Goal: Transaction & Acquisition: Book appointment/travel/reservation

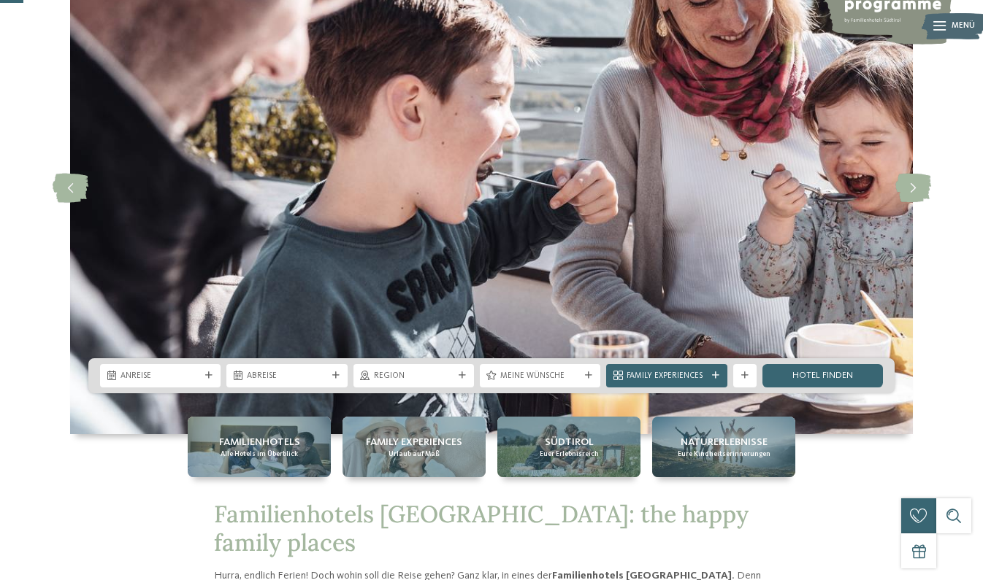
click at [182, 364] on div "Anreise Abreise" at bounding box center [491, 375] width 806 height 35
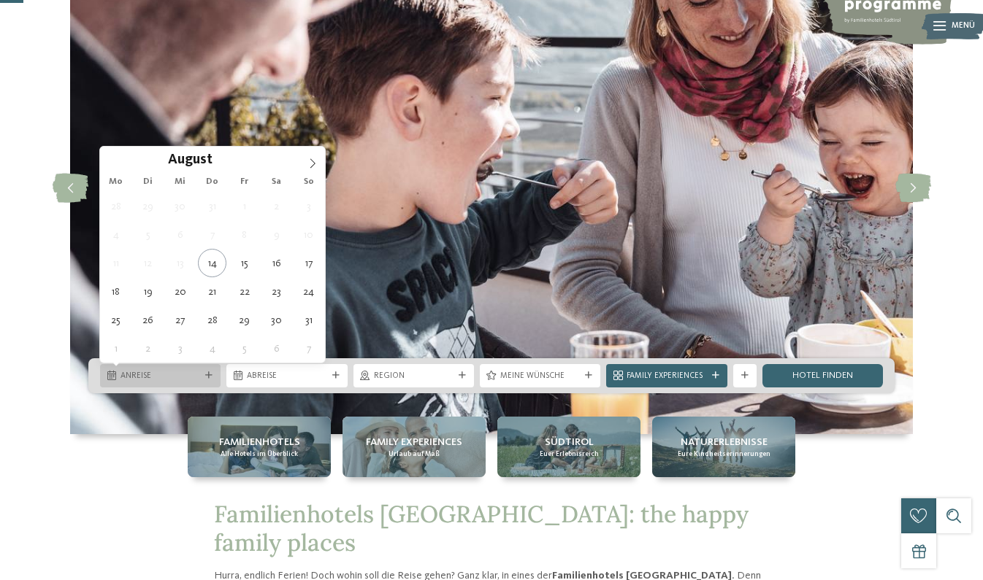
click at [180, 375] on span "Anreise" at bounding box center [160, 377] width 80 height 12
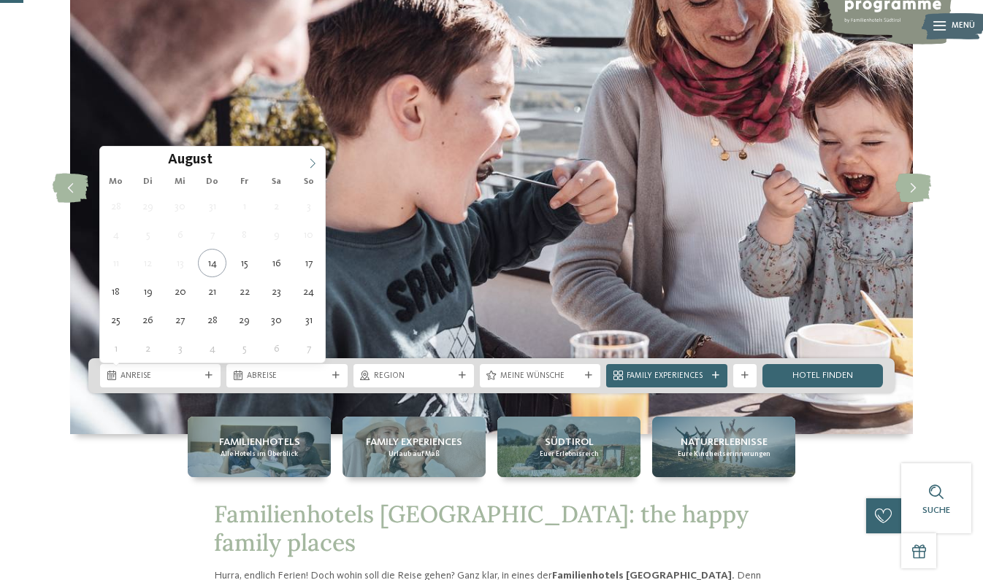
click at [314, 158] on icon at bounding box center [312, 163] width 10 height 10
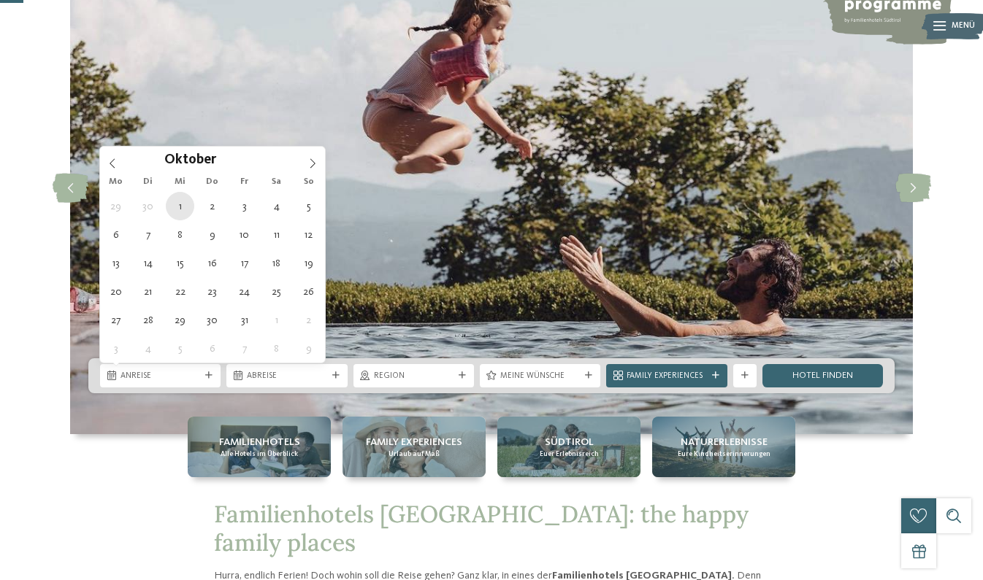
type div "01.10.2025"
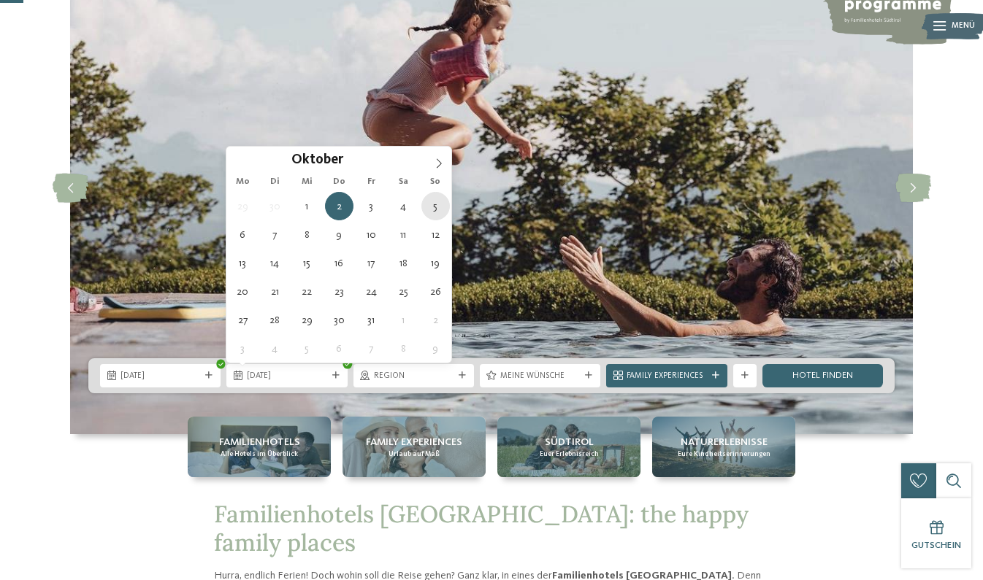
type div "05.10.2025"
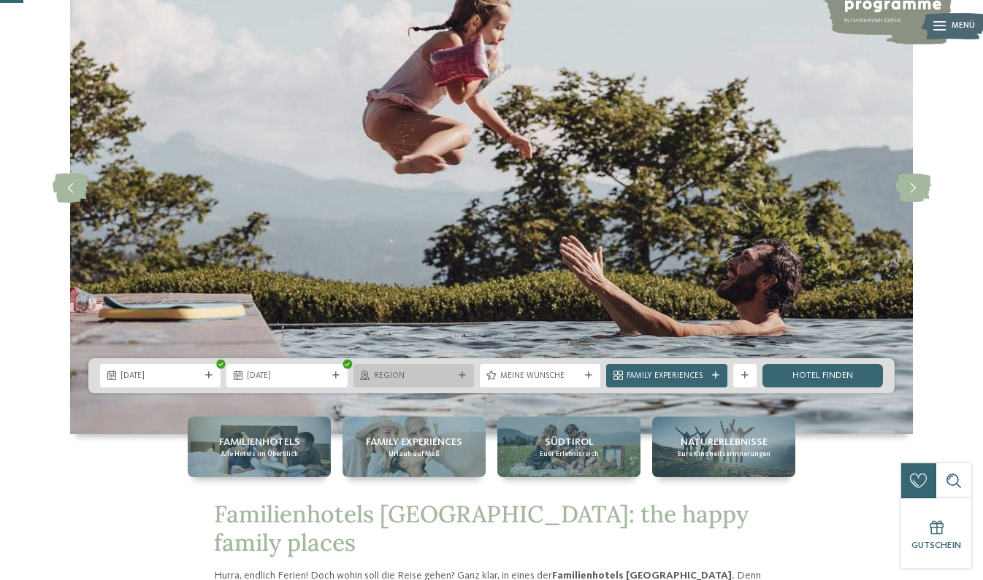
click at [458, 377] on div at bounding box center [462, 375] width 12 height 7
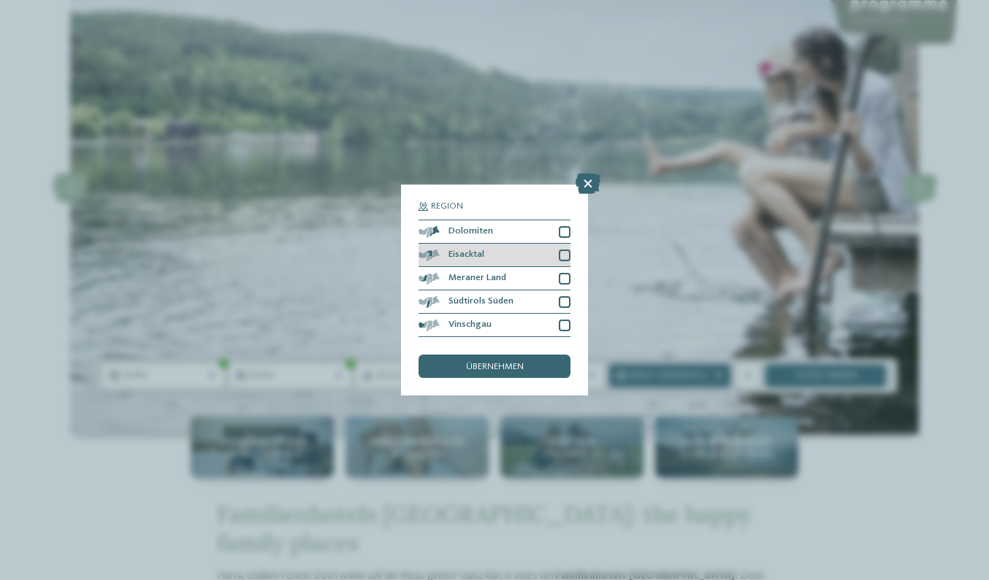
click at [559, 250] on div at bounding box center [565, 256] width 12 height 12
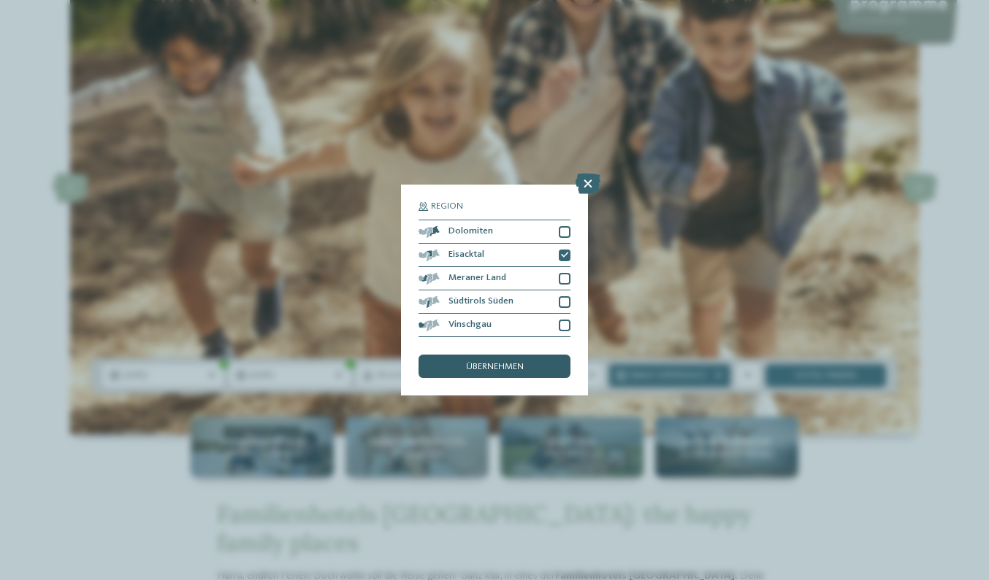
click at [515, 363] on span "übernehmen" at bounding box center [495, 367] width 58 height 9
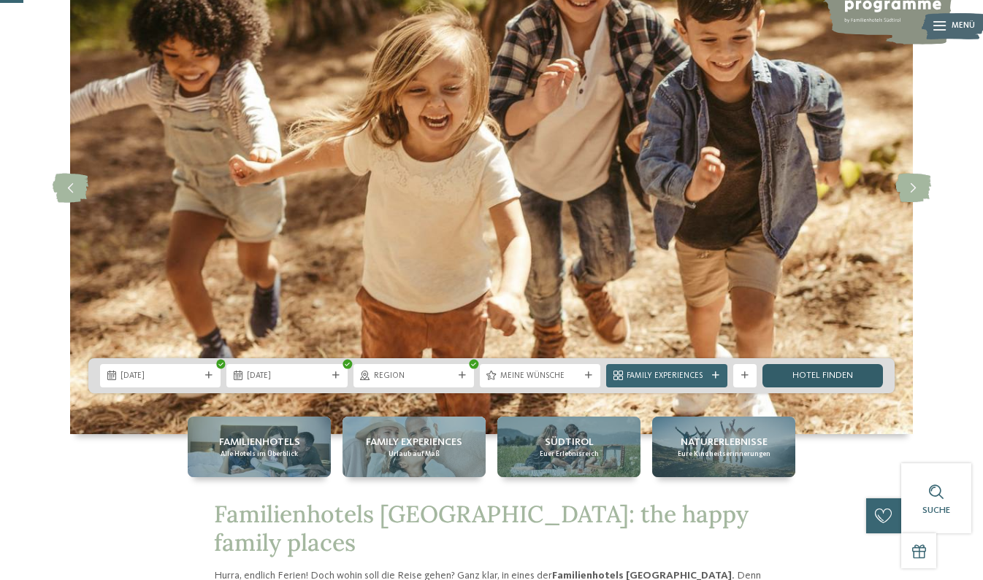
click at [799, 380] on link "Hotel finden" at bounding box center [822, 375] width 120 height 23
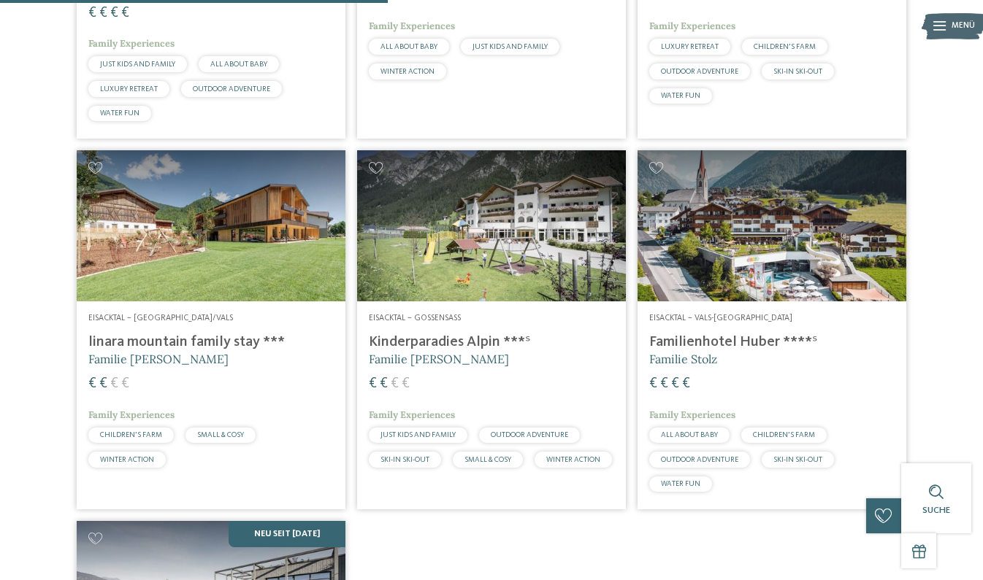
scroll to position [659, 0]
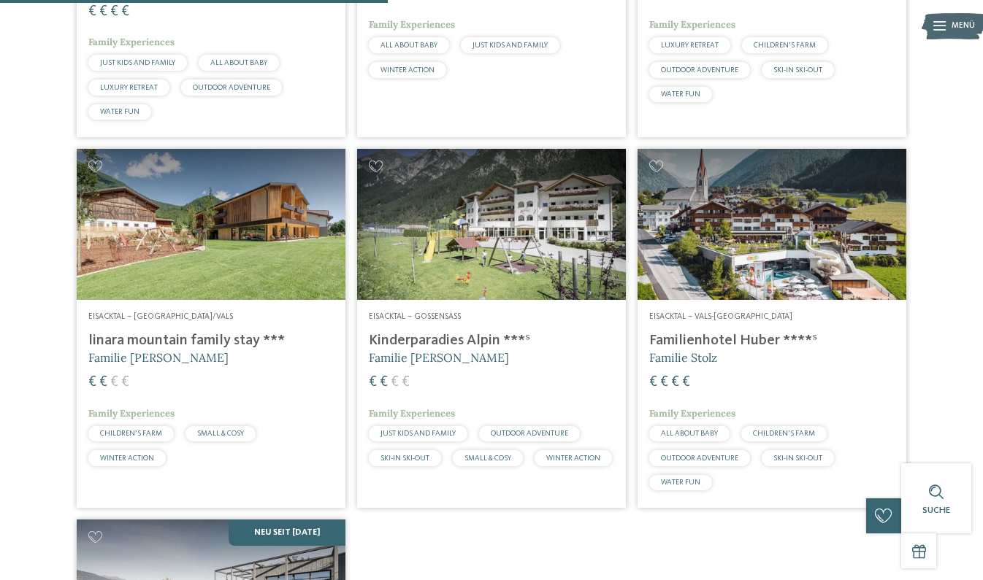
click at [279, 288] on img at bounding box center [211, 224] width 269 height 151
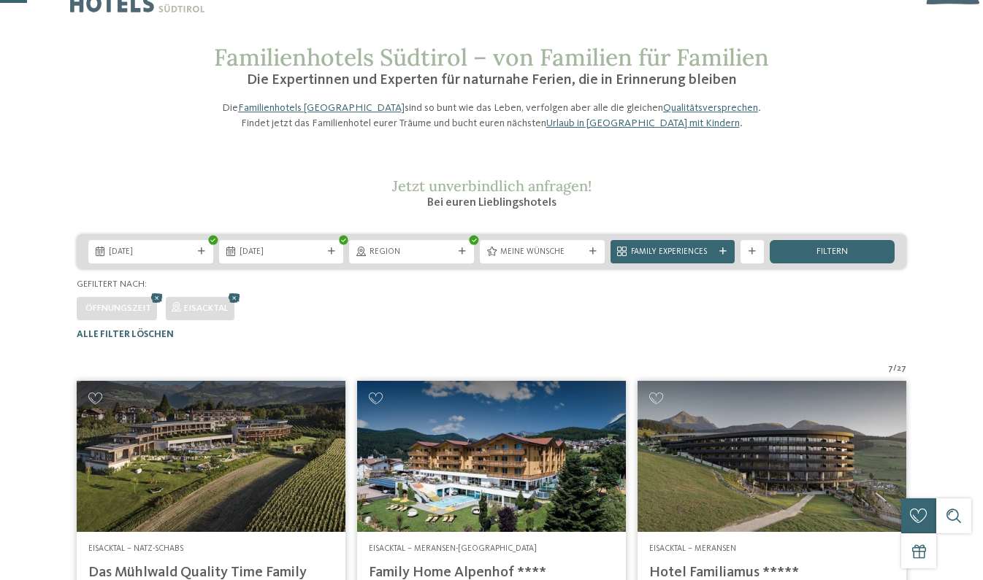
scroll to position [50, 0]
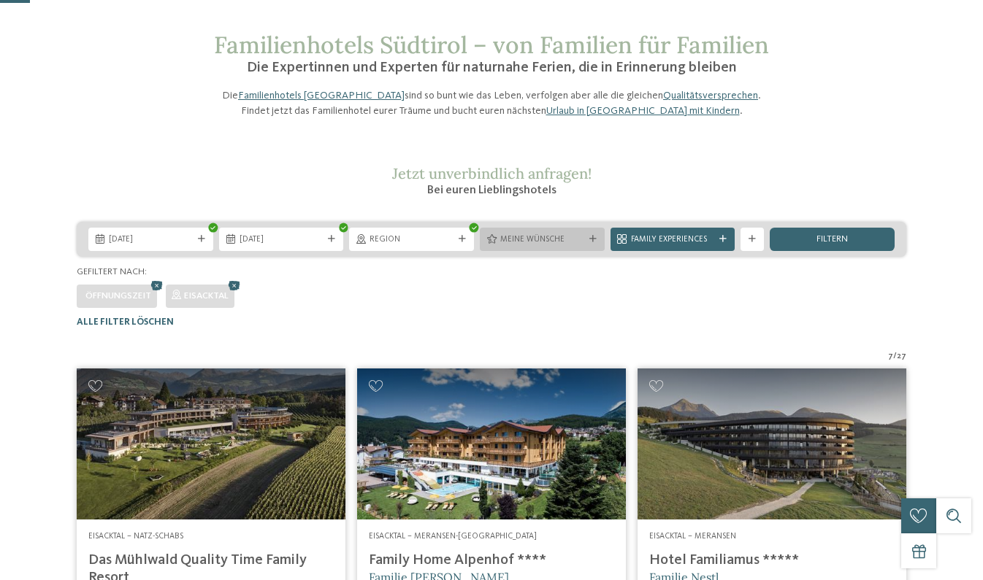
click at [575, 246] on span "Meine Wünsche" at bounding box center [542, 240] width 84 height 12
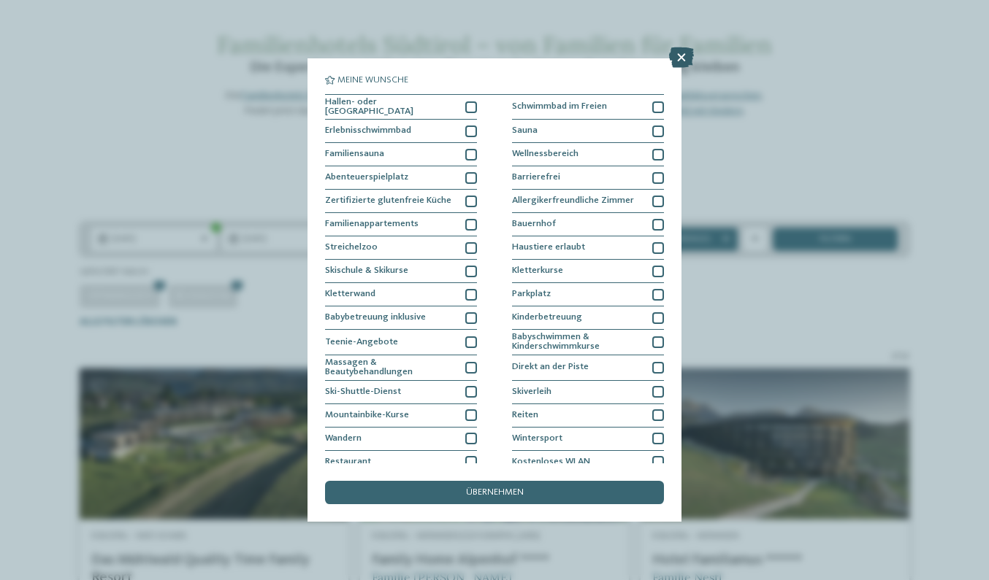
click at [679, 52] on icon at bounding box center [681, 57] width 25 height 20
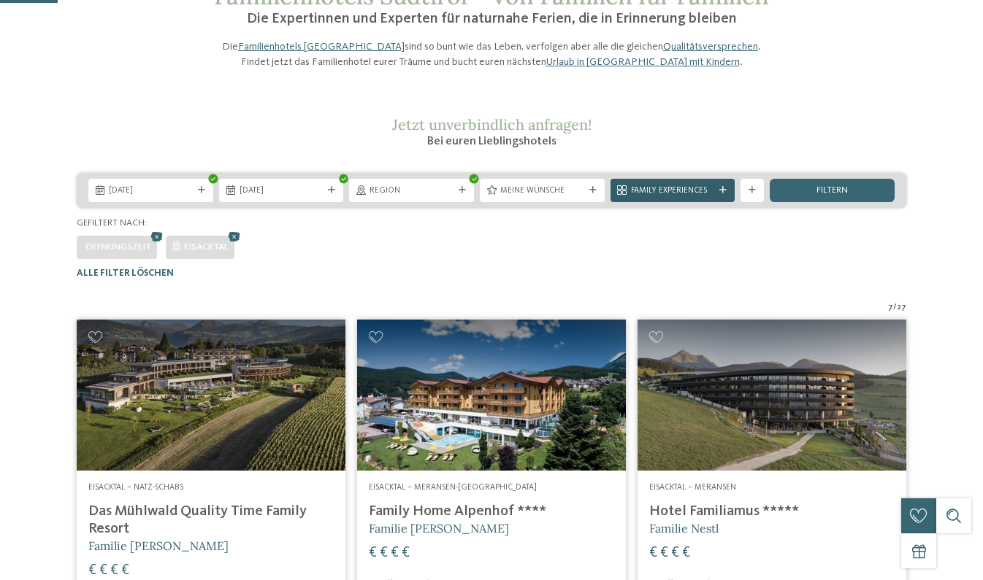
scroll to position [129, 0]
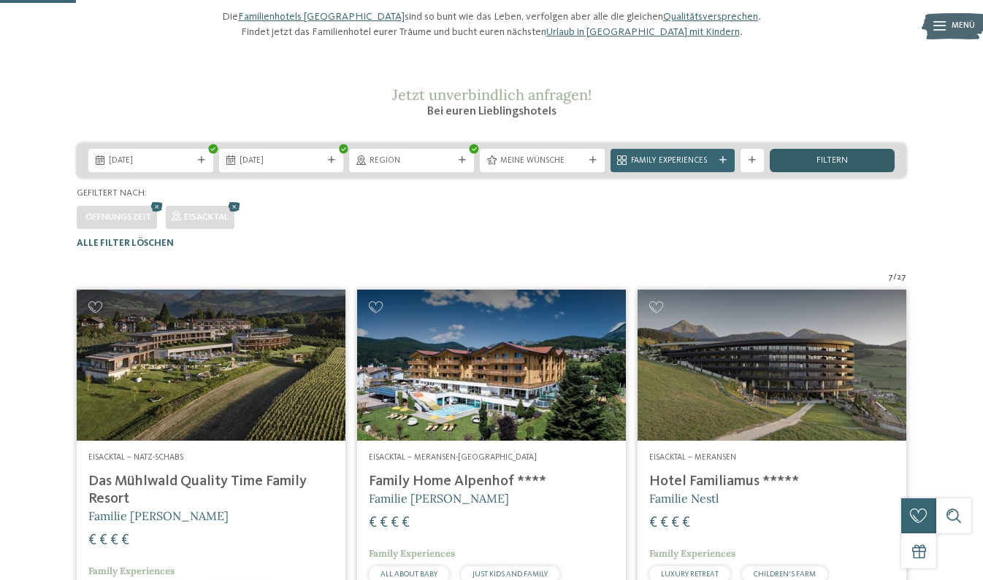
click at [793, 172] on div "filtern" at bounding box center [832, 160] width 125 height 23
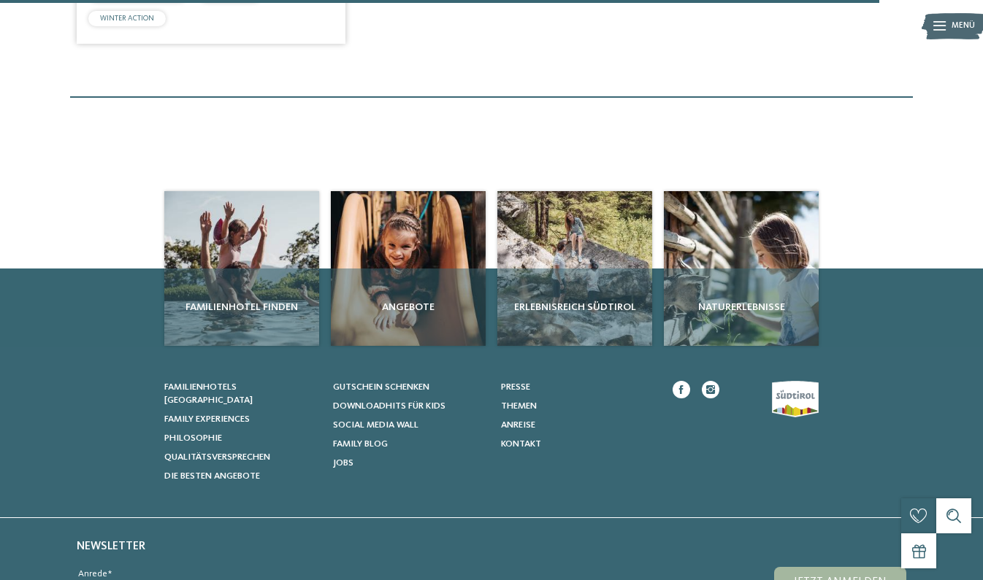
scroll to position [1495, 0]
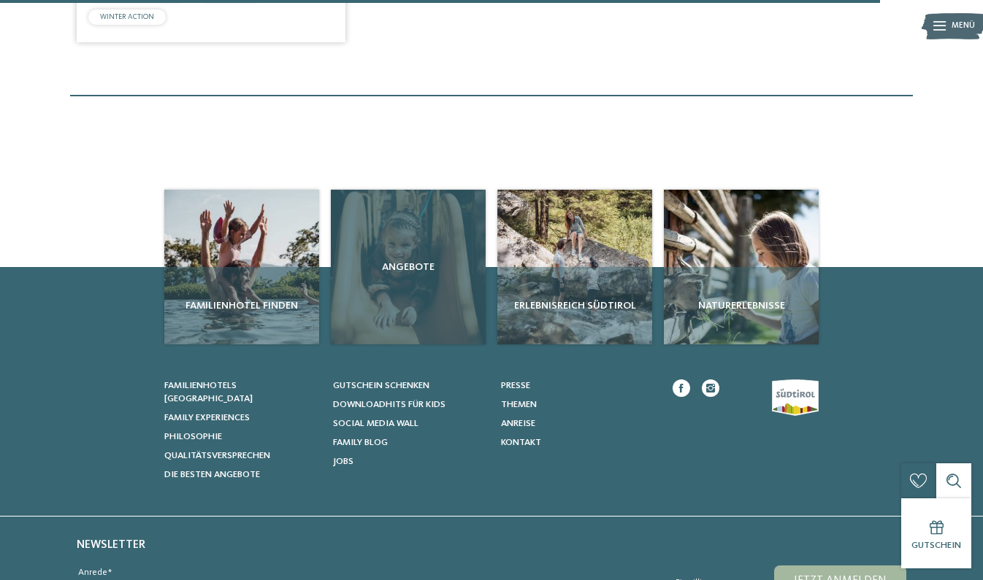
click at [423, 312] on div "Angebote" at bounding box center [408, 267] width 155 height 155
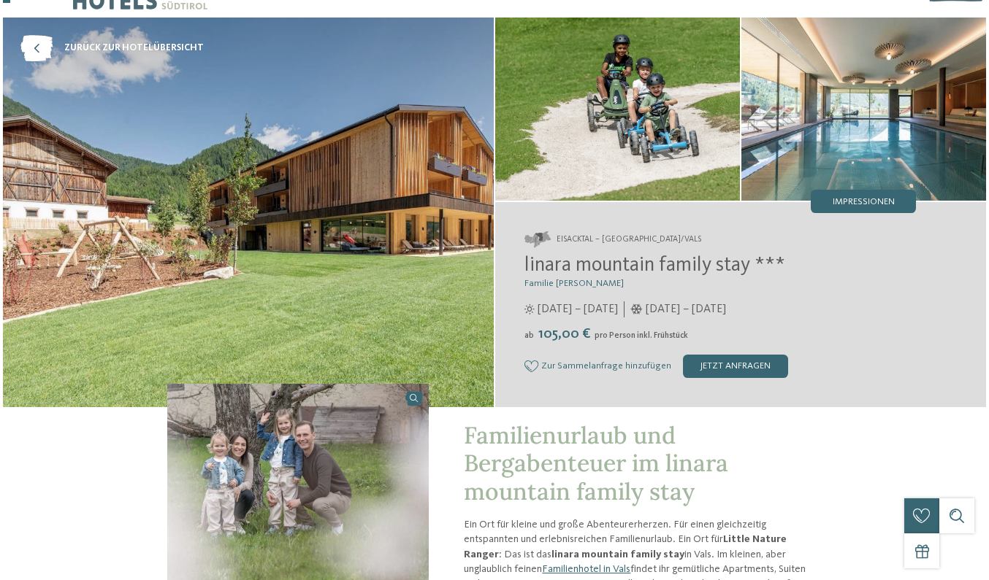
scroll to position [44, 0]
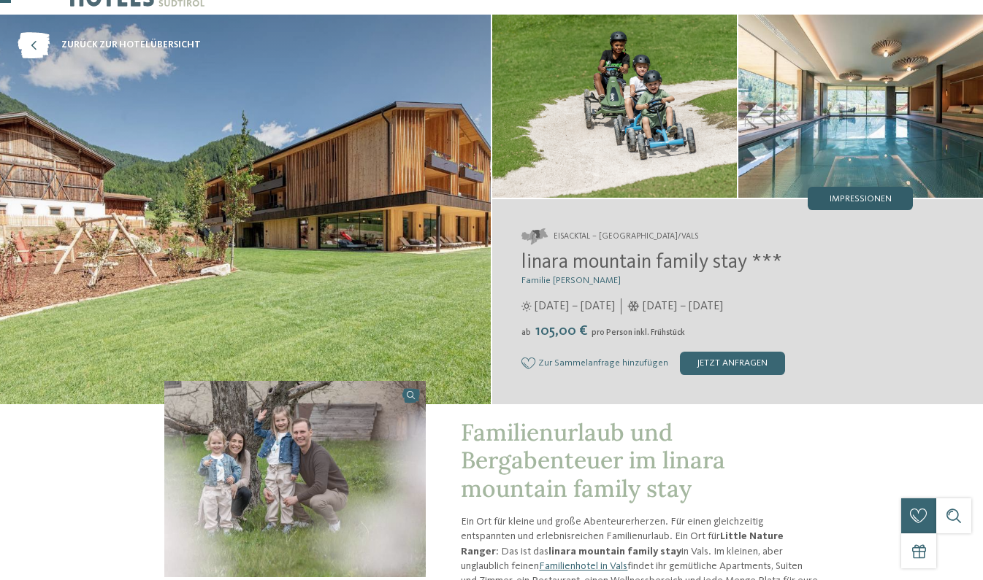
click at [842, 192] on div "Impressionen" at bounding box center [860, 198] width 105 height 23
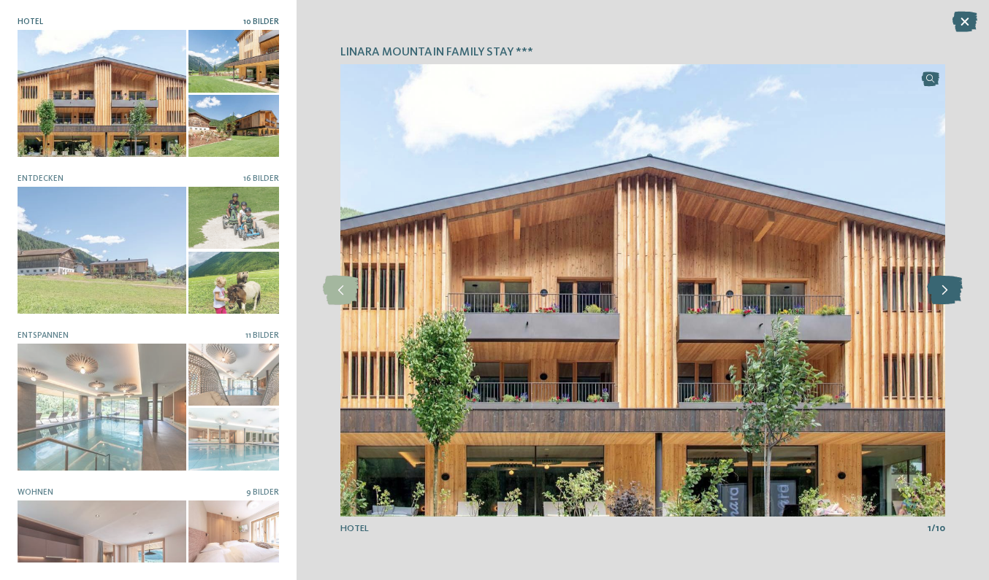
click at [954, 301] on icon at bounding box center [945, 290] width 36 height 29
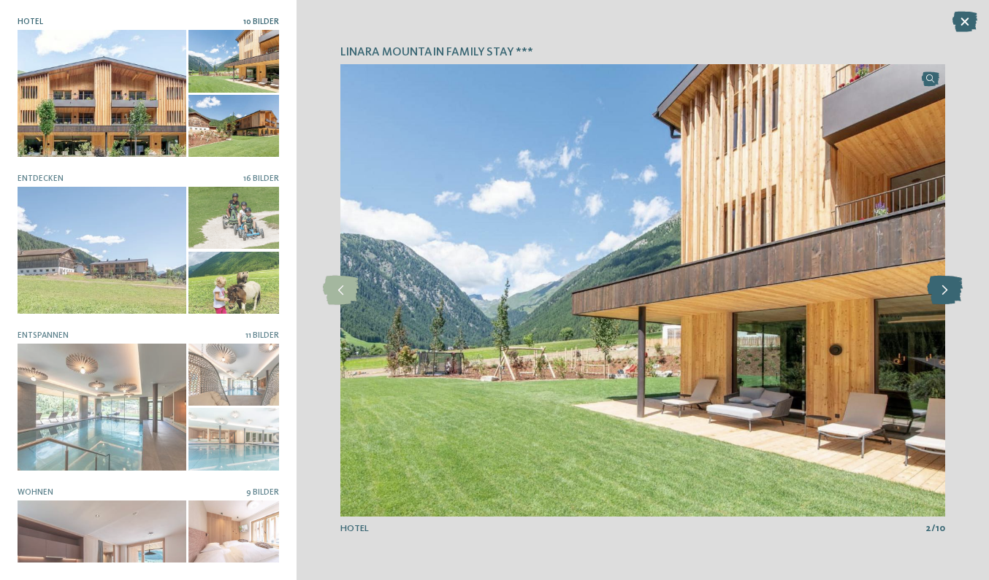
click at [954, 301] on icon at bounding box center [945, 290] width 36 height 29
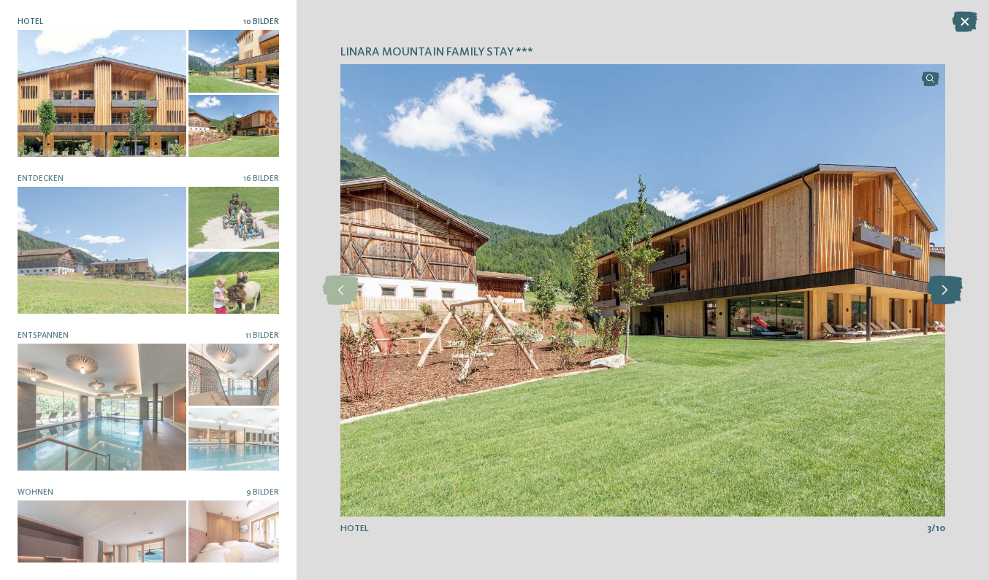
click at [954, 301] on icon at bounding box center [945, 290] width 36 height 29
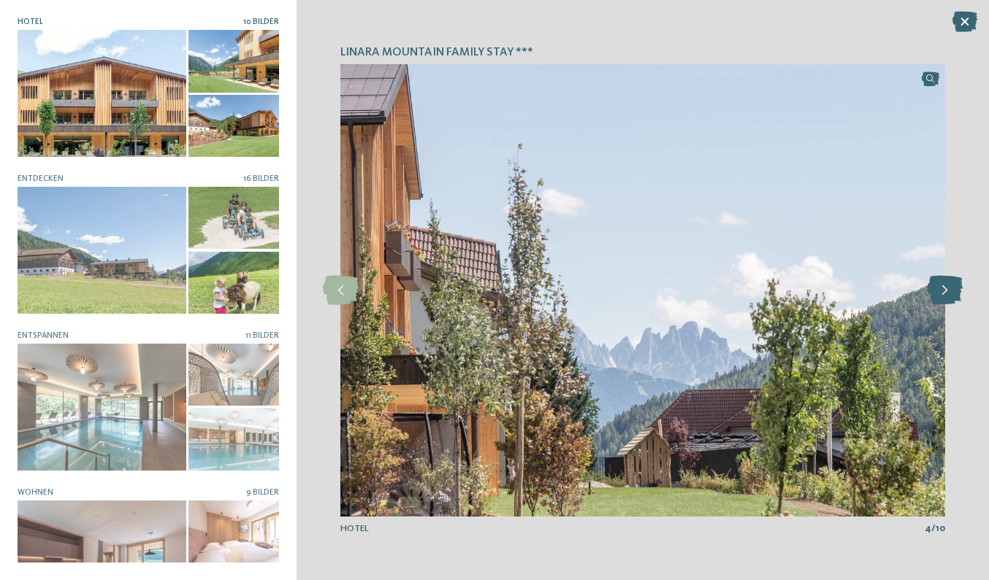
click at [954, 301] on icon at bounding box center [945, 290] width 36 height 29
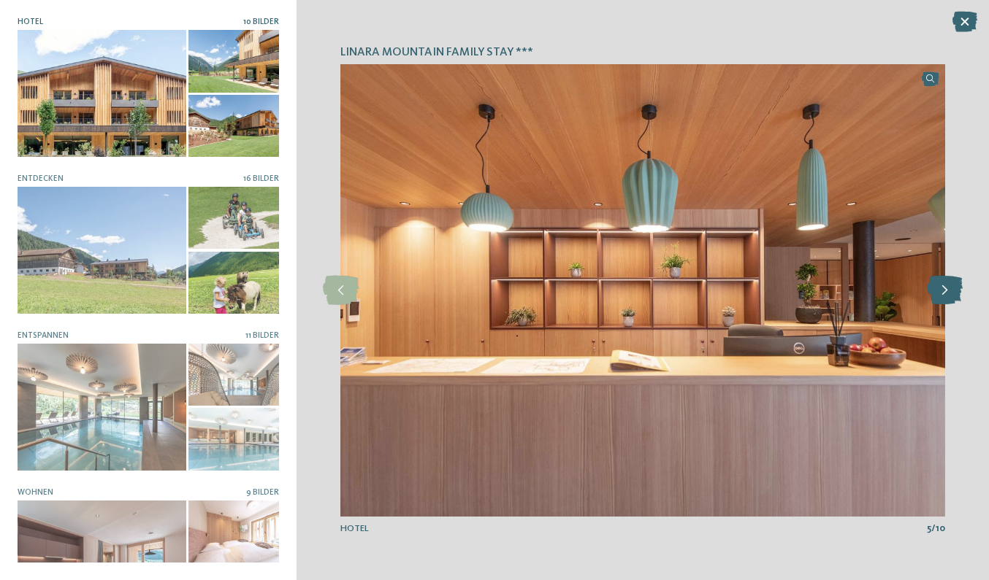
click at [954, 301] on icon at bounding box center [945, 290] width 36 height 29
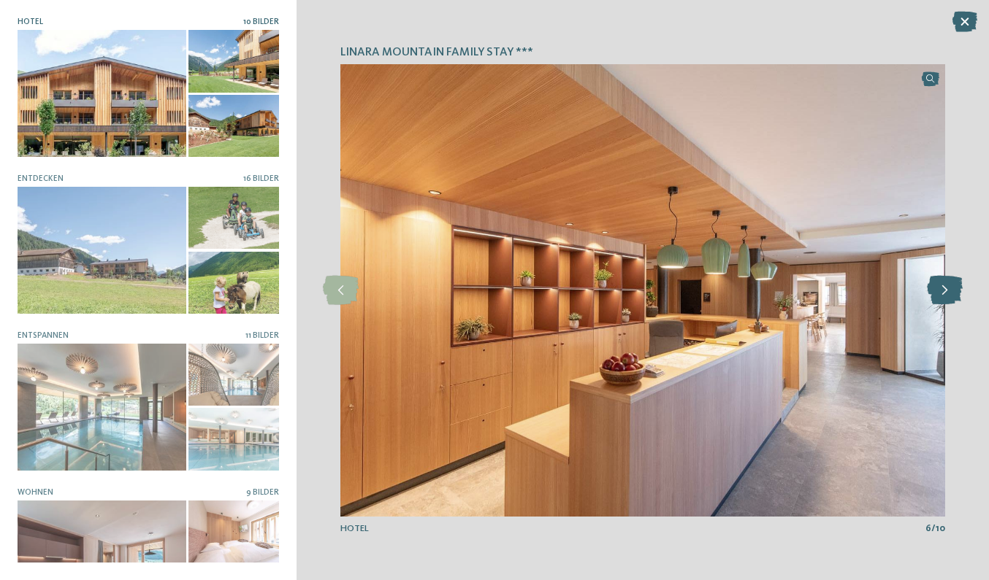
click at [954, 301] on icon at bounding box center [945, 290] width 36 height 29
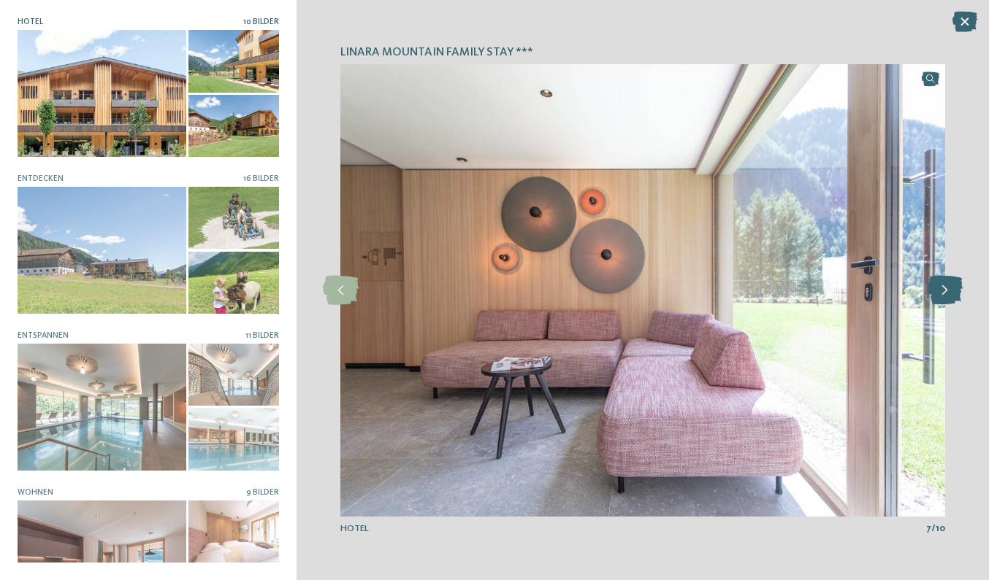
click at [954, 301] on icon at bounding box center [945, 290] width 36 height 29
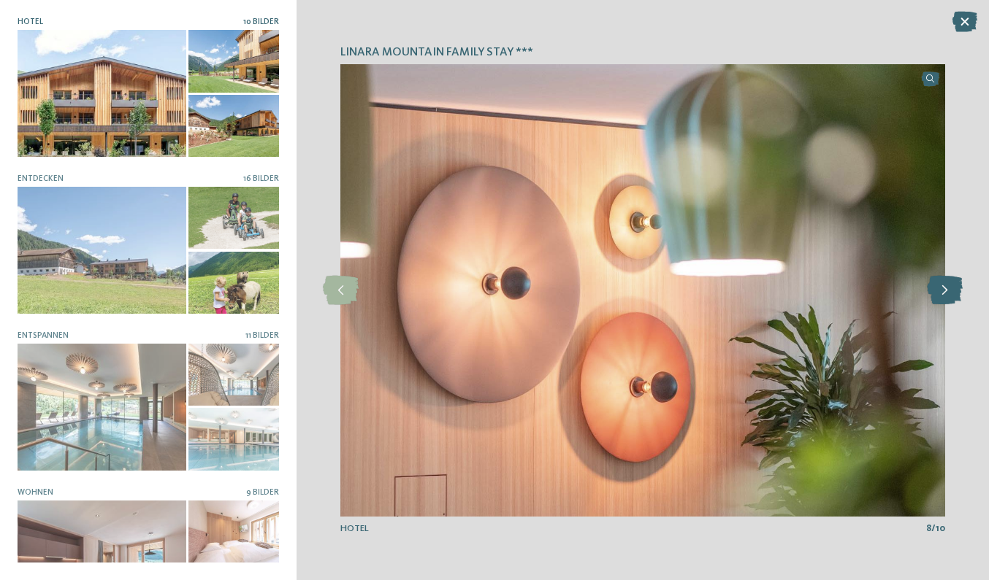
click at [954, 301] on icon at bounding box center [945, 290] width 36 height 29
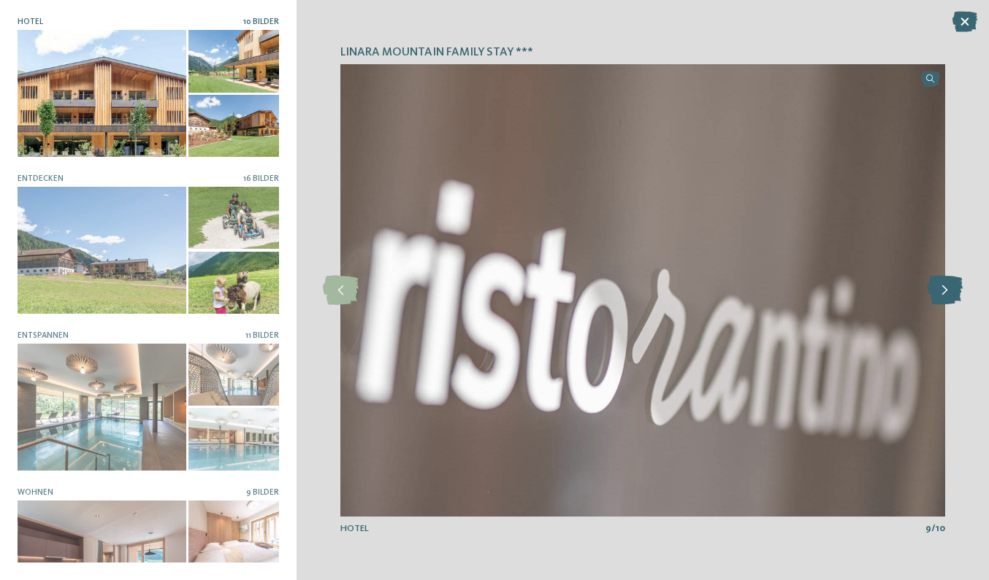
click at [954, 301] on icon at bounding box center [945, 290] width 36 height 29
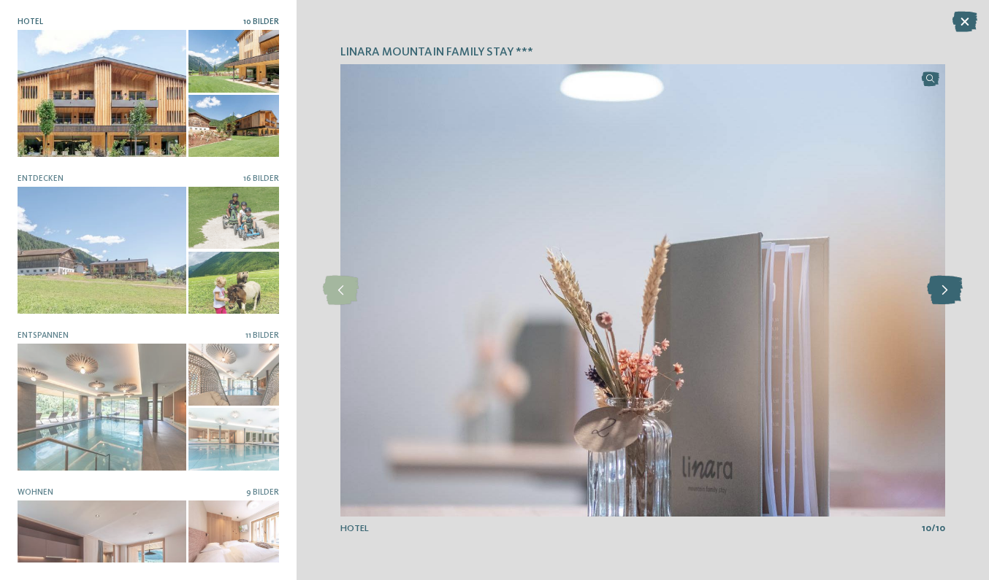
click at [954, 301] on icon at bounding box center [945, 290] width 36 height 29
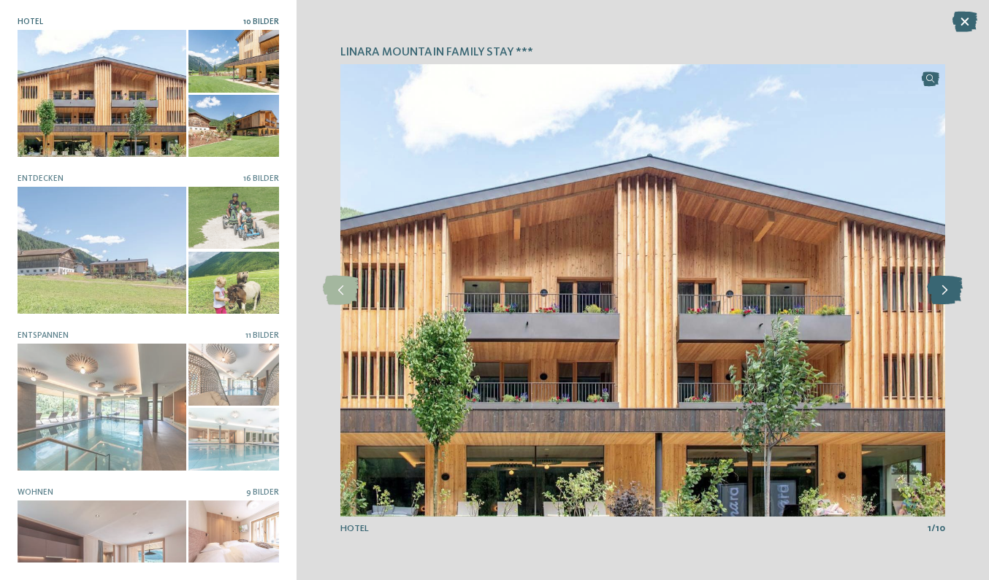
click at [954, 301] on icon at bounding box center [945, 290] width 36 height 29
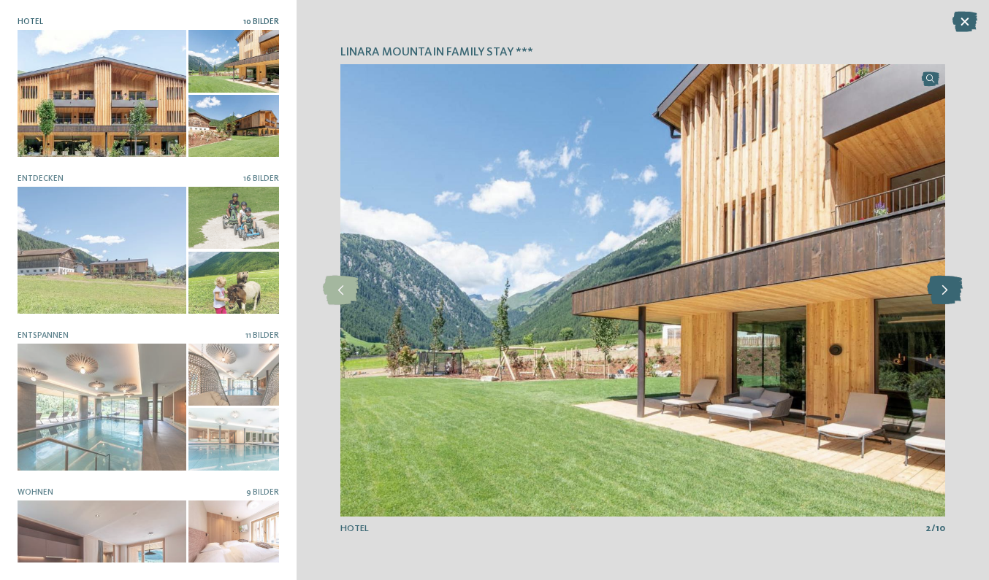
click at [954, 301] on icon at bounding box center [945, 290] width 36 height 29
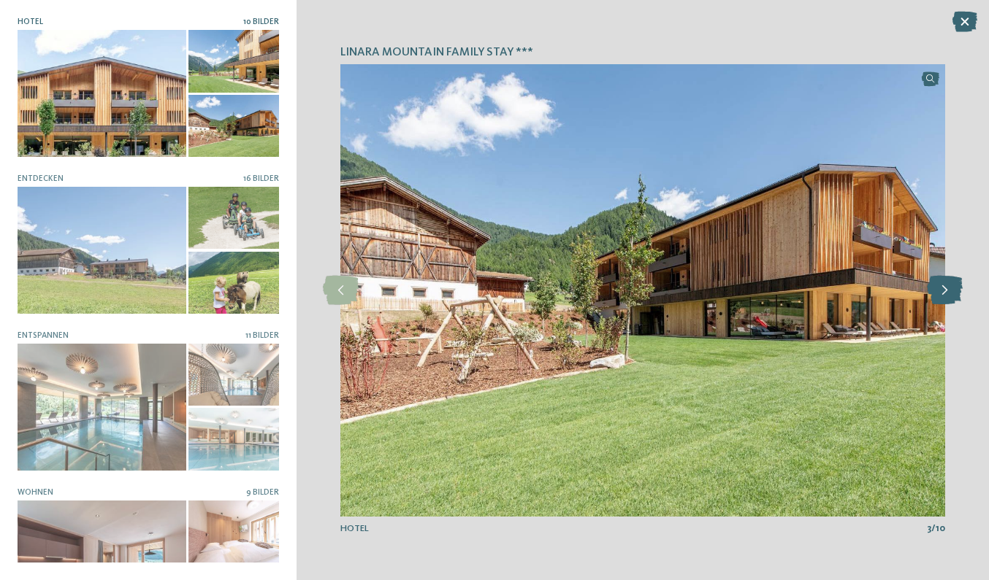
click at [954, 301] on icon at bounding box center [945, 290] width 36 height 29
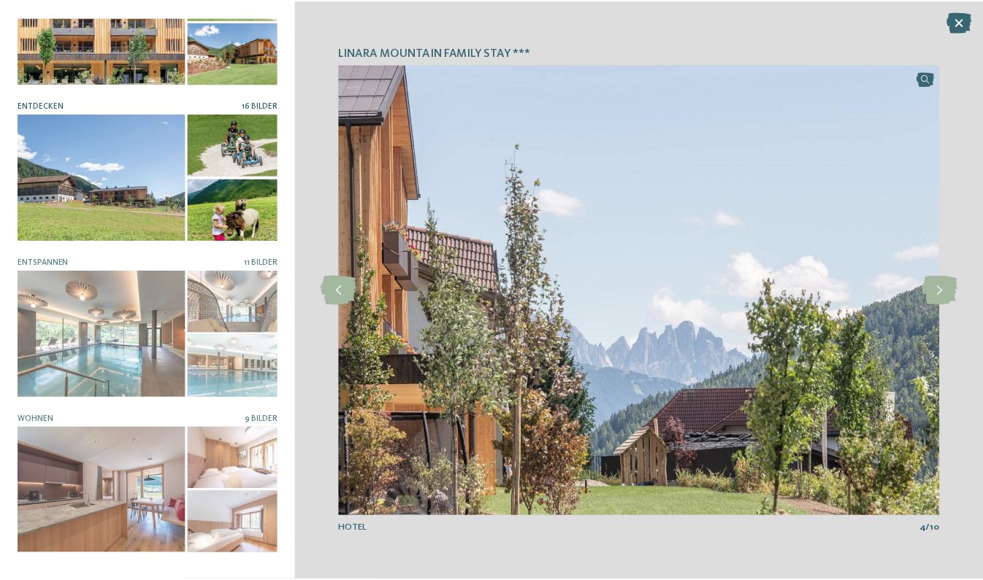
scroll to position [119, 0]
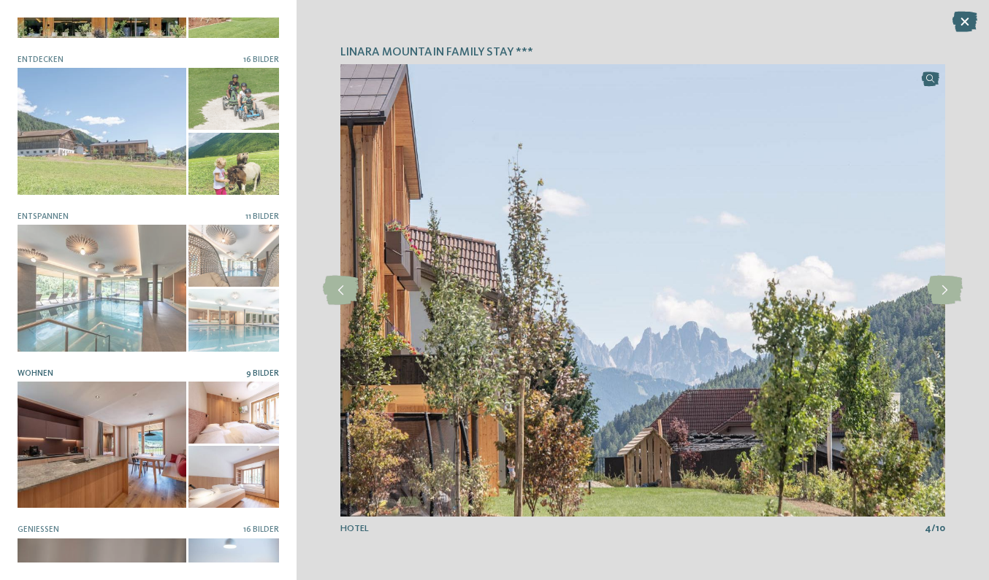
click at [154, 460] on div at bounding box center [102, 445] width 169 height 126
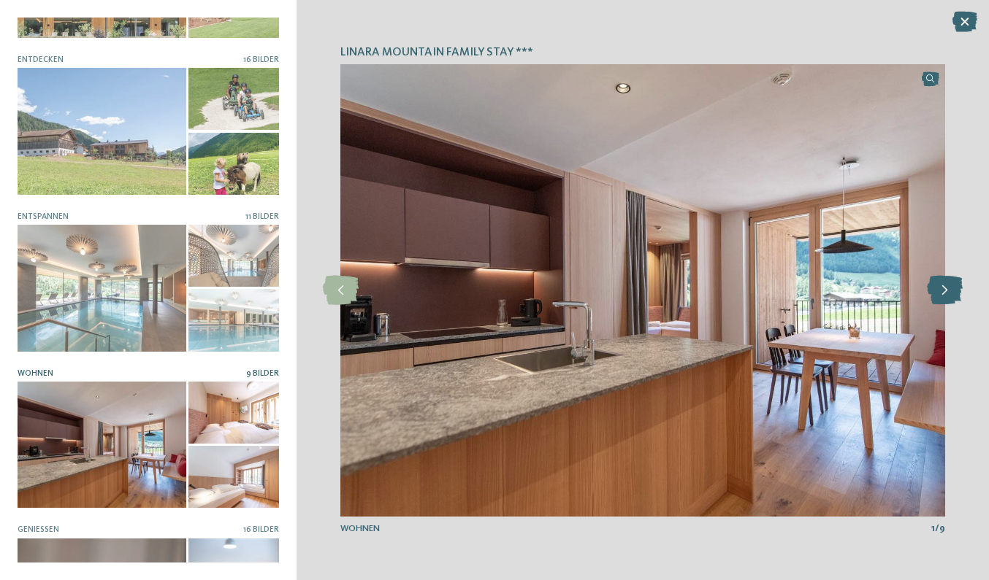
click at [954, 293] on icon at bounding box center [945, 290] width 36 height 29
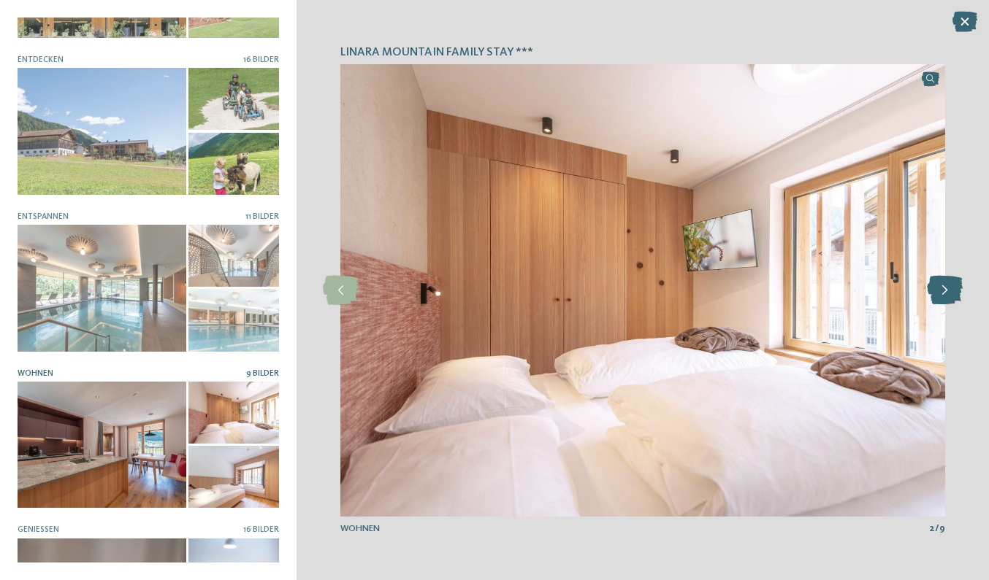
click at [954, 293] on icon at bounding box center [945, 290] width 36 height 29
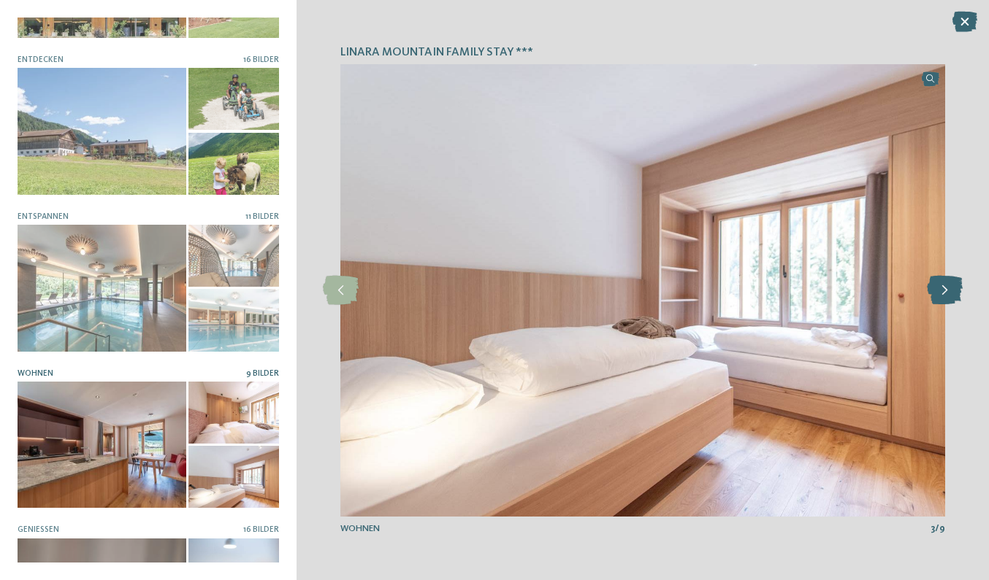
click at [954, 293] on icon at bounding box center [945, 290] width 36 height 29
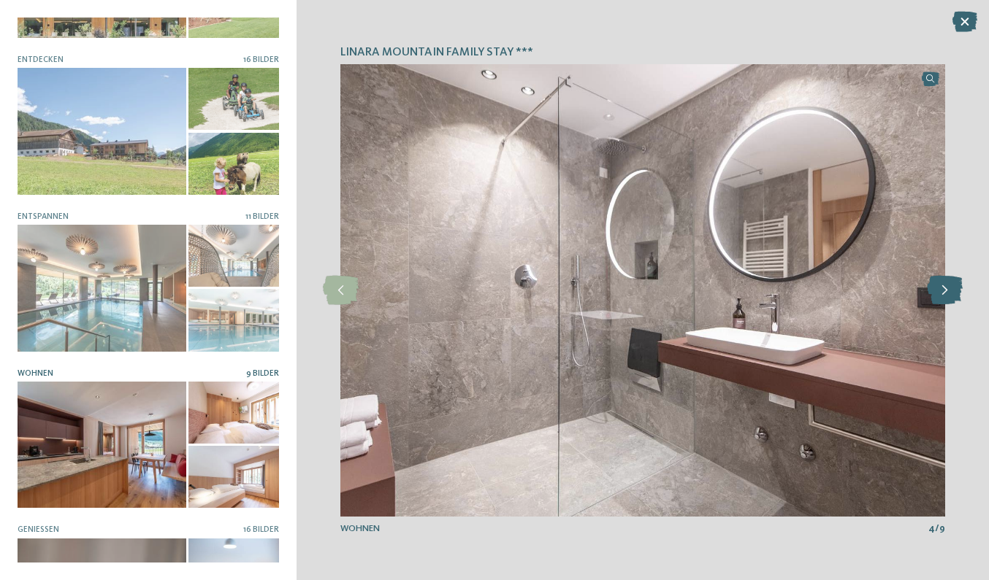
click at [954, 293] on icon at bounding box center [945, 290] width 36 height 29
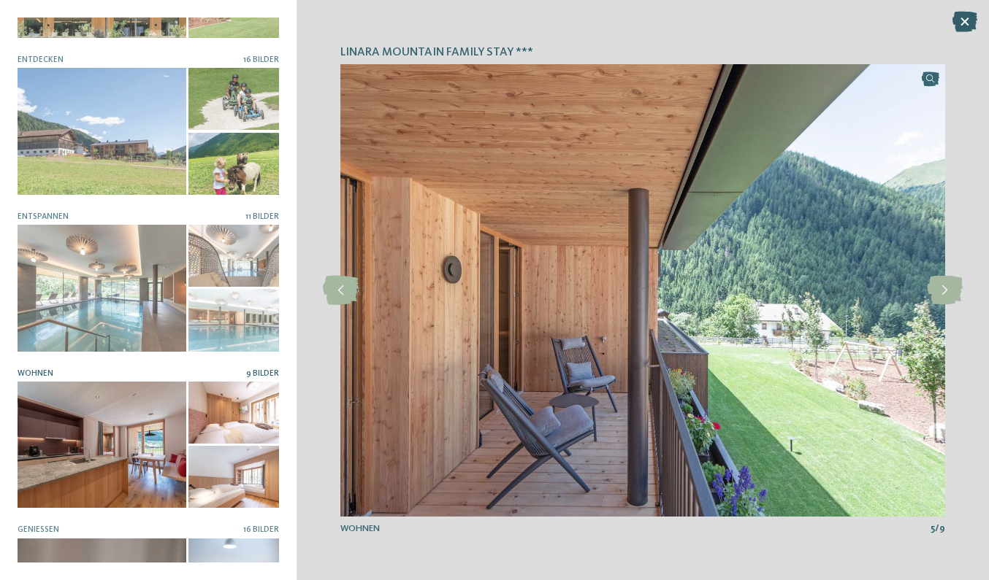
click at [965, 26] on icon at bounding box center [964, 22] width 25 height 20
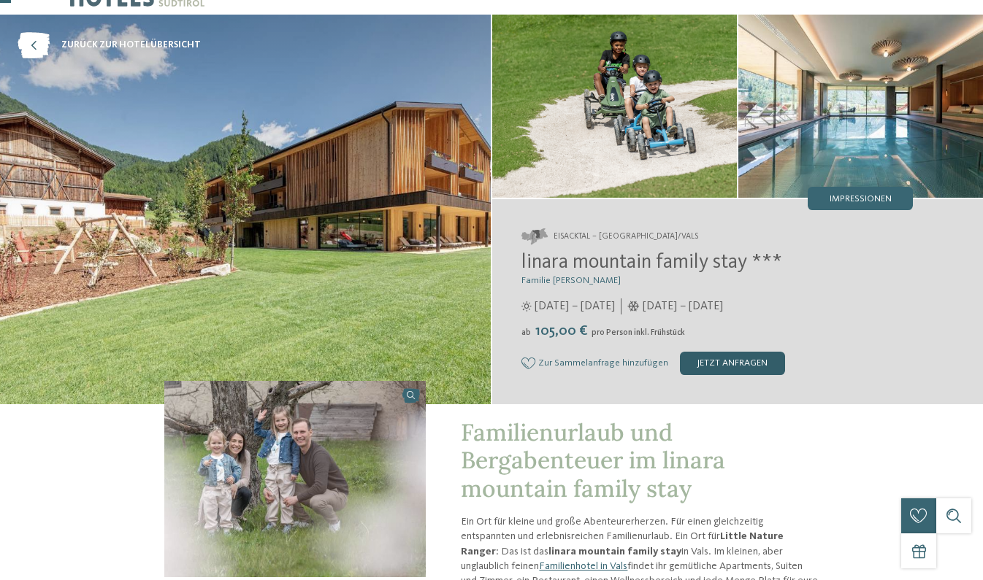
click at [730, 364] on div "jetzt anfragen" at bounding box center [732, 363] width 105 height 23
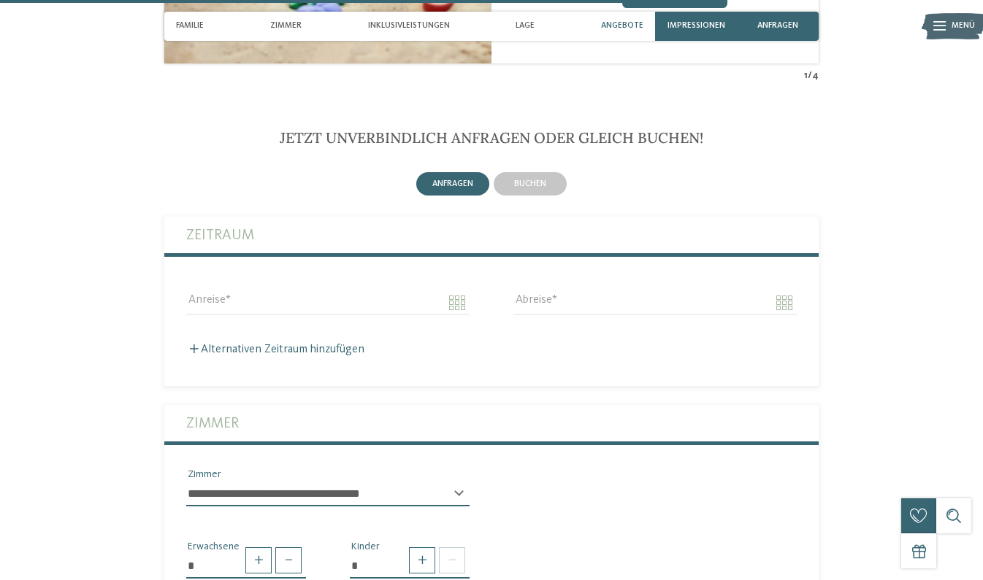
scroll to position [2610, 0]
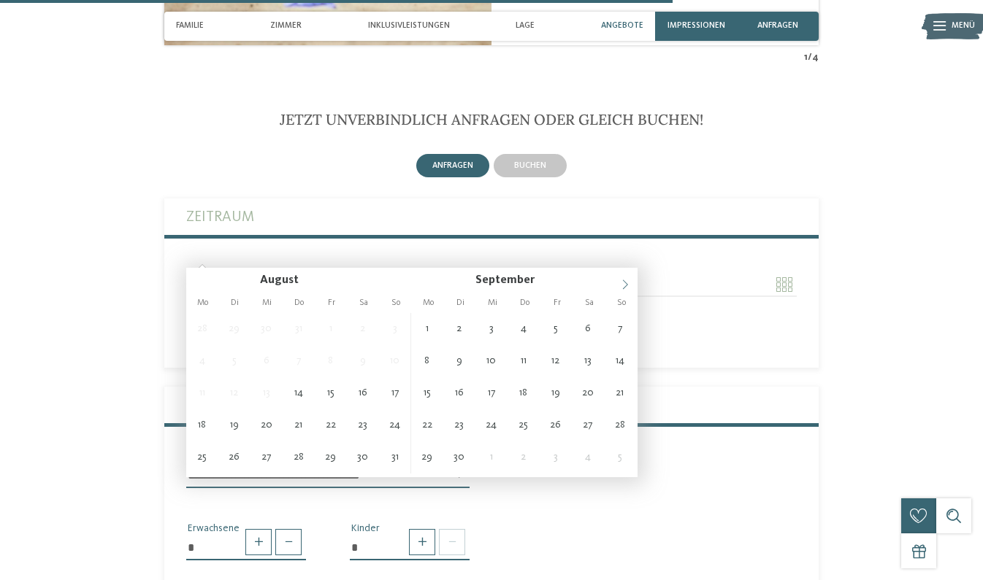
click at [621, 291] on span at bounding box center [625, 280] width 25 height 25
type input "**********"
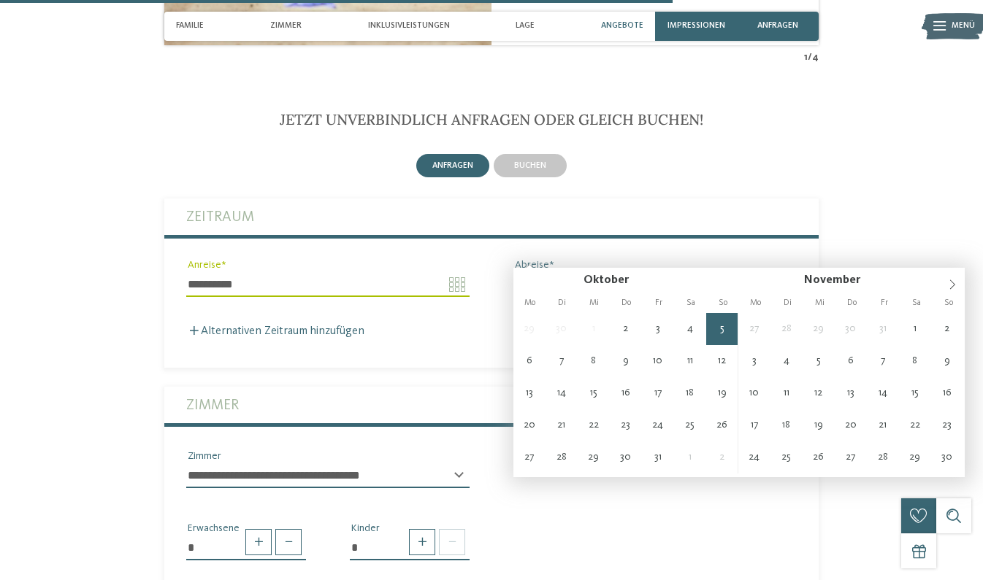
type input "**********"
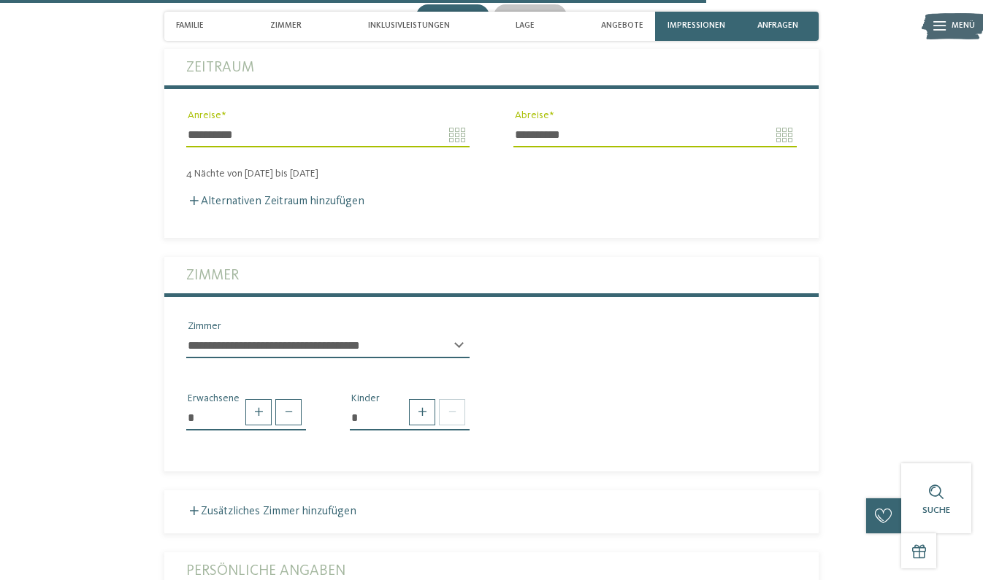
scroll to position [2766, 0]
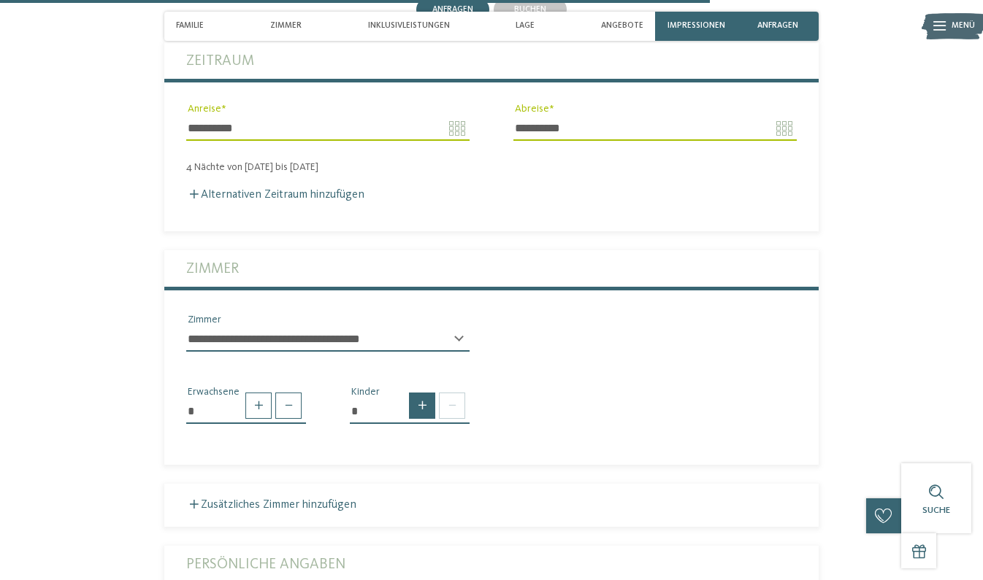
click at [427, 393] on span at bounding box center [422, 406] width 26 height 26
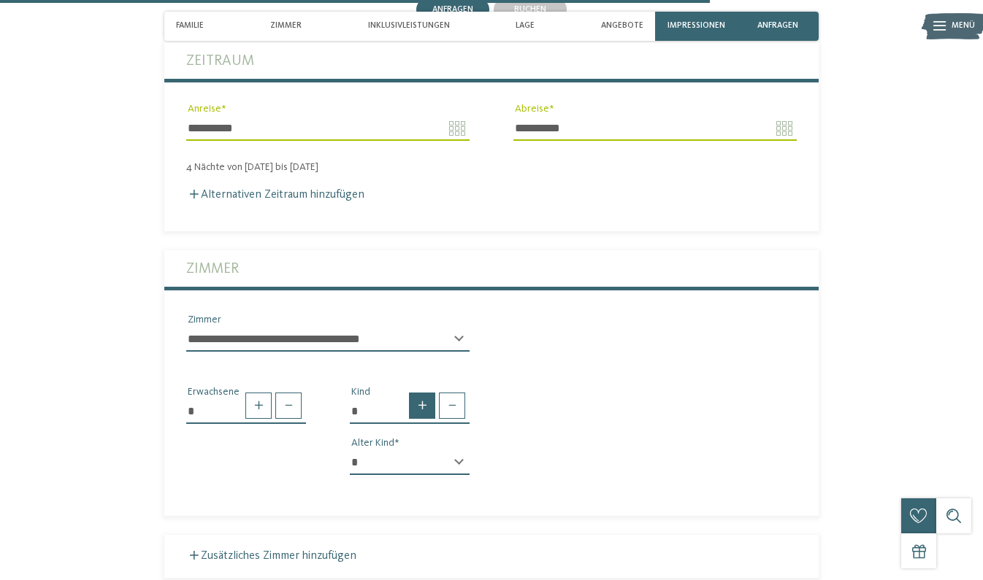
type input "*"
click at [458, 450] on select "* * * * * * * * * * * ** ** ** ** ** ** ** **" at bounding box center [410, 462] width 120 height 25
select select "*"
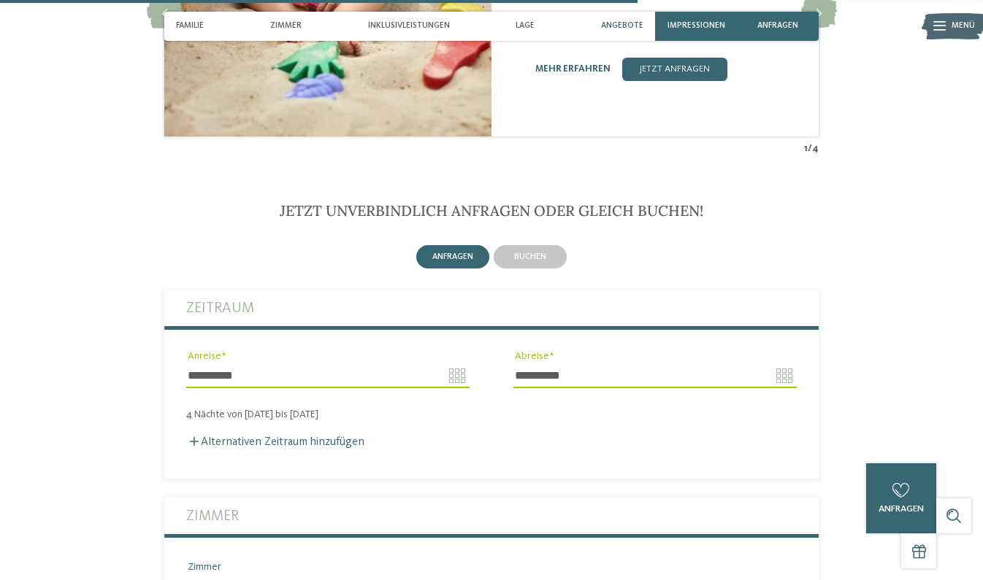
scroll to position [2518, 0]
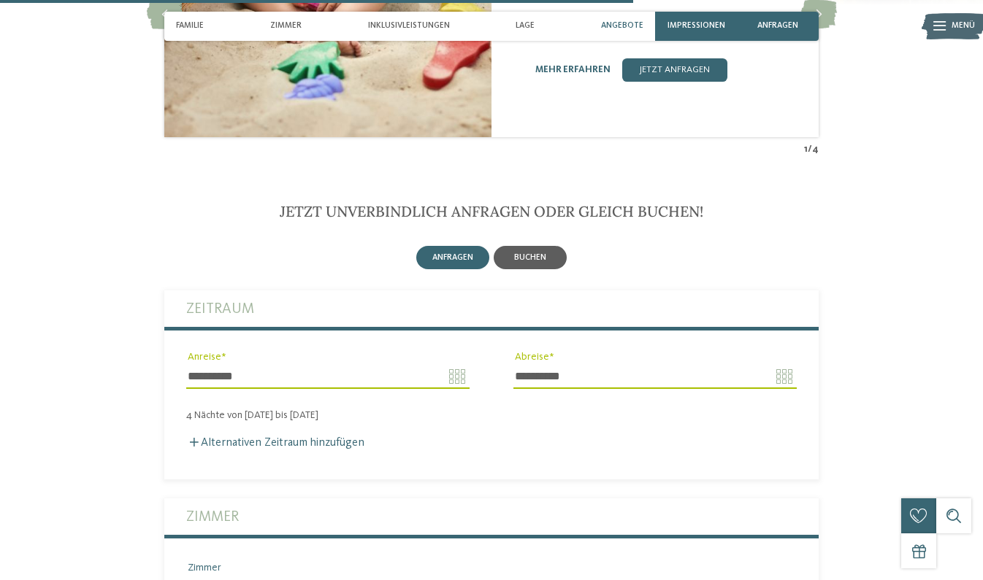
click at [540, 253] on span "buchen" at bounding box center [530, 257] width 32 height 9
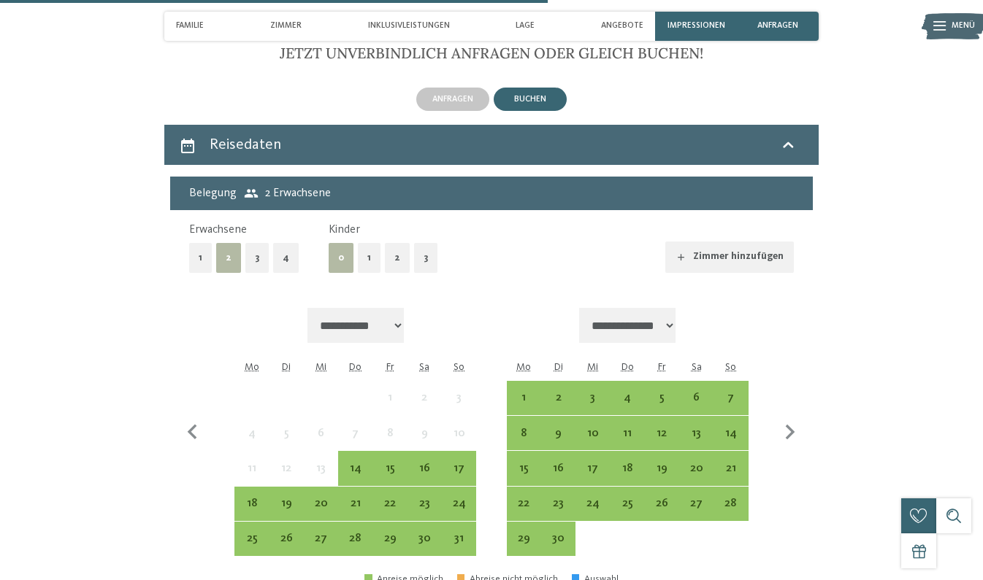
scroll to position [2682, 0]
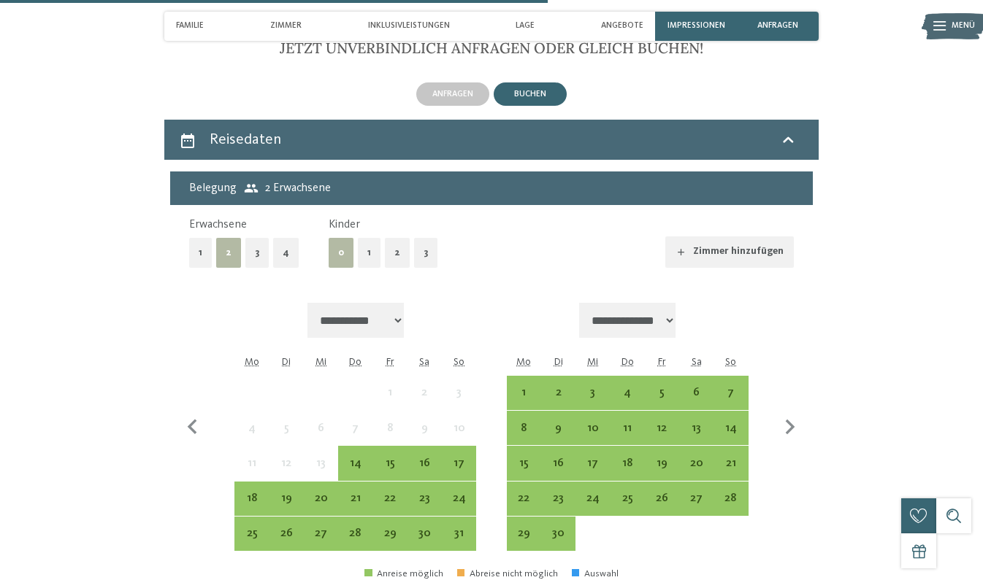
click at [364, 238] on button "1" at bounding box center [369, 253] width 23 height 30
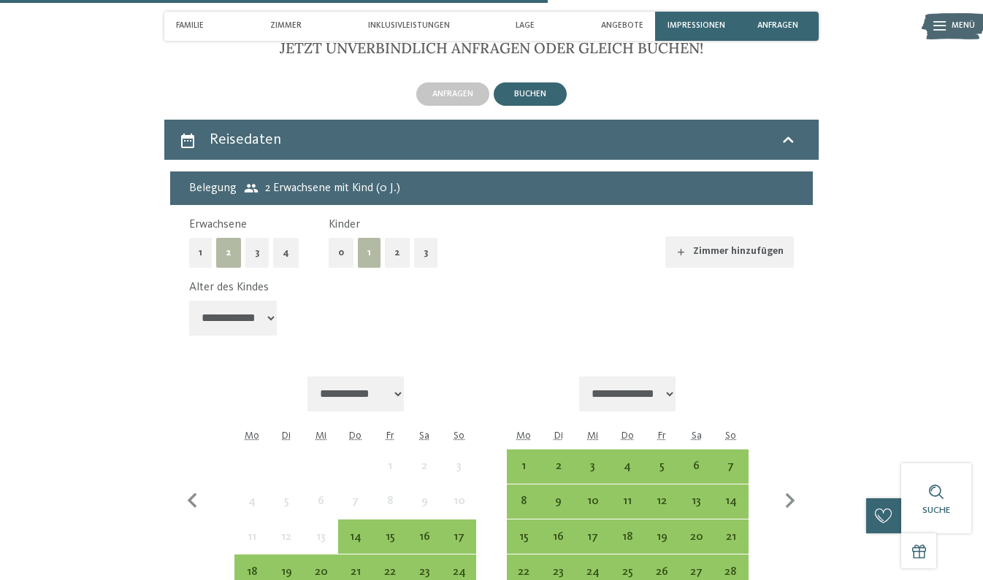
click at [254, 301] on select "**********" at bounding box center [233, 318] width 88 height 35
select select "*"
click at [782, 486] on icon "button" at bounding box center [790, 501] width 31 height 31
select select "**********"
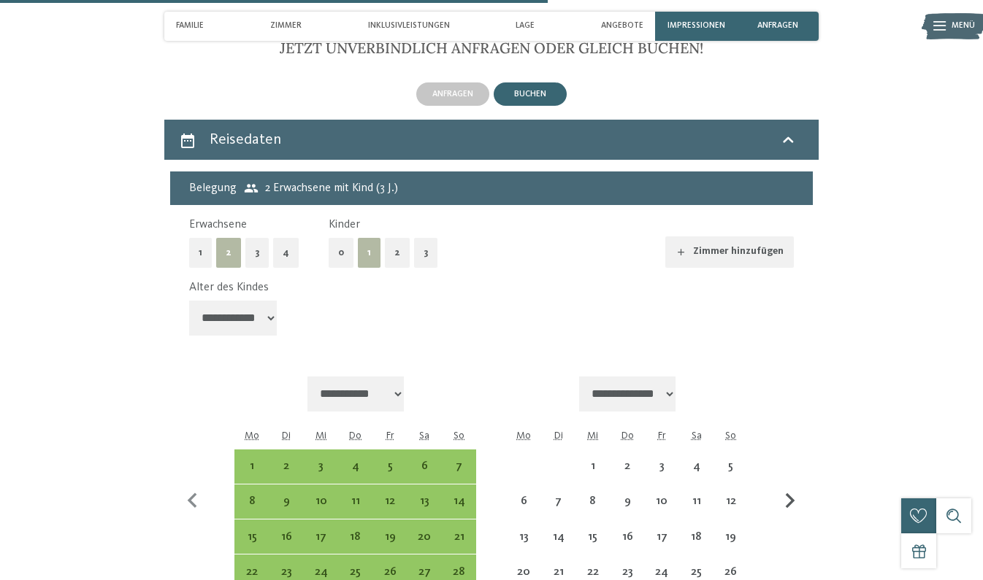
select select "**********"
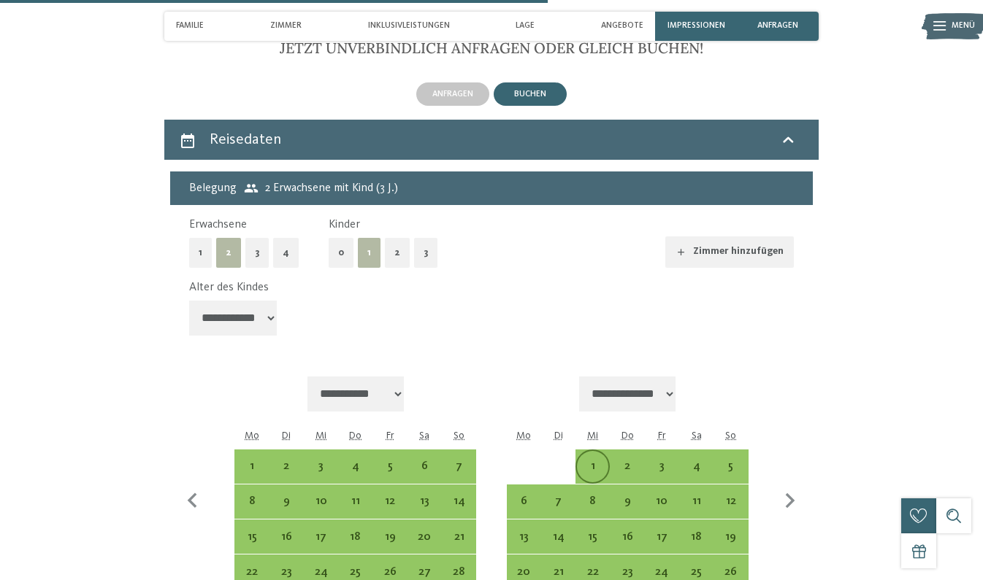
click at [581, 461] on div "1" at bounding box center [592, 476] width 31 height 31
select select "**********"
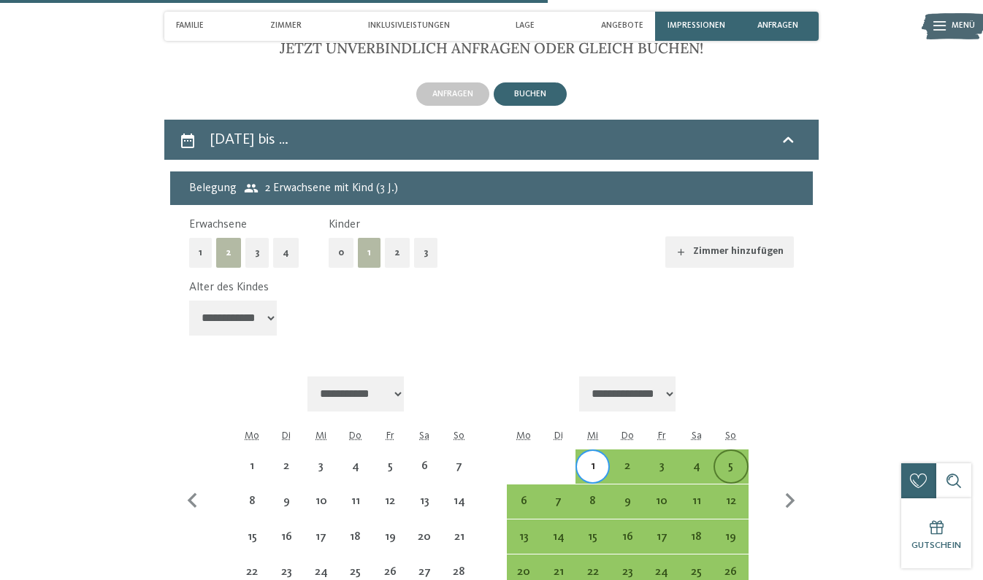
click at [735, 461] on div "5" at bounding box center [730, 476] width 31 height 31
select select "**********"
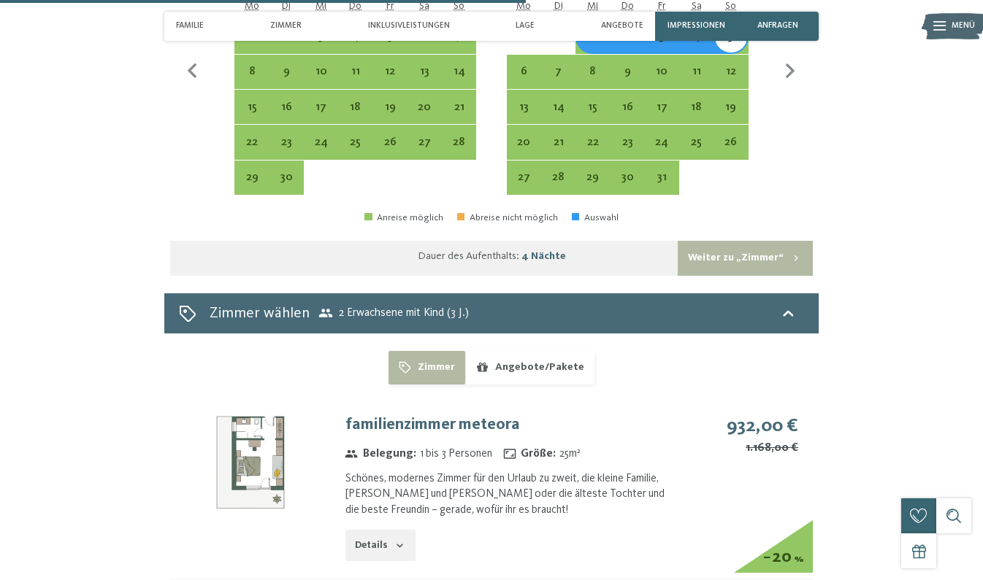
scroll to position [3115, 0]
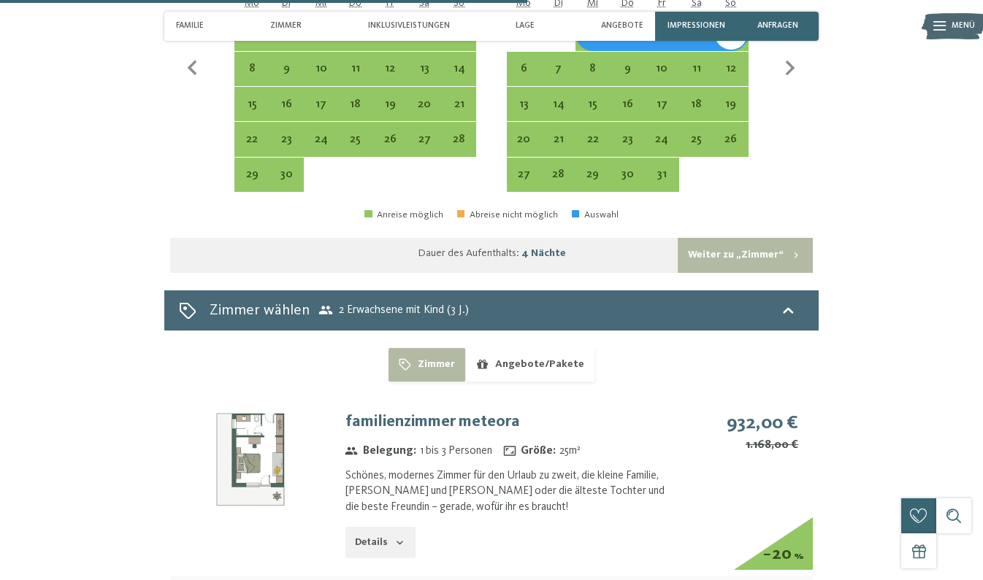
click at [545, 348] on button "Angebote/Pakete" at bounding box center [529, 365] width 129 height 34
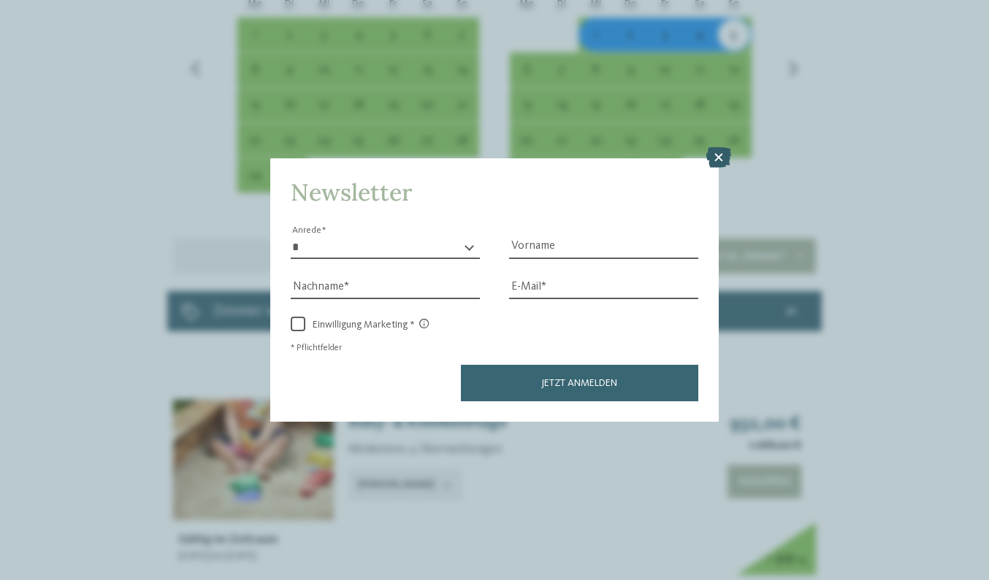
click at [722, 147] on icon at bounding box center [718, 157] width 25 height 20
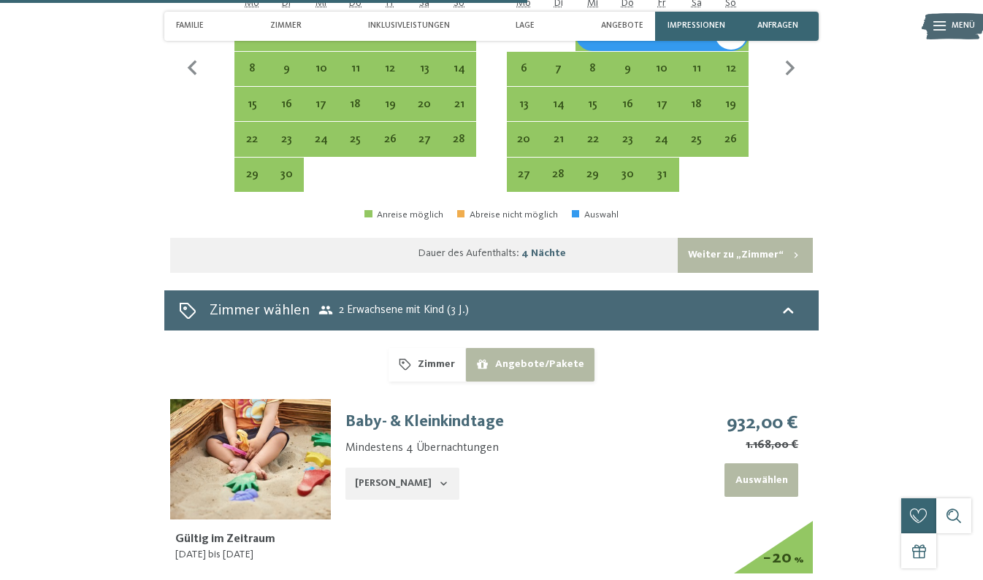
click at [438, 478] on icon "button" at bounding box center [444, 484] width 12 height 12
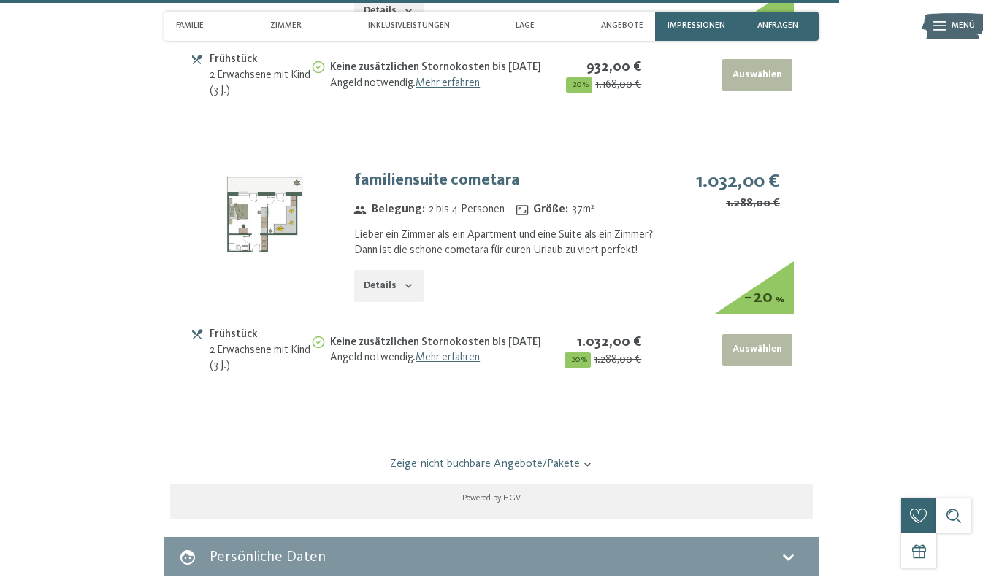
scroll to position [4038, 0]
click at [437, 456] on link "Zeige nicht buchbare Angebote/Pakete" at bounding box center [491, 464] width 604 height 16
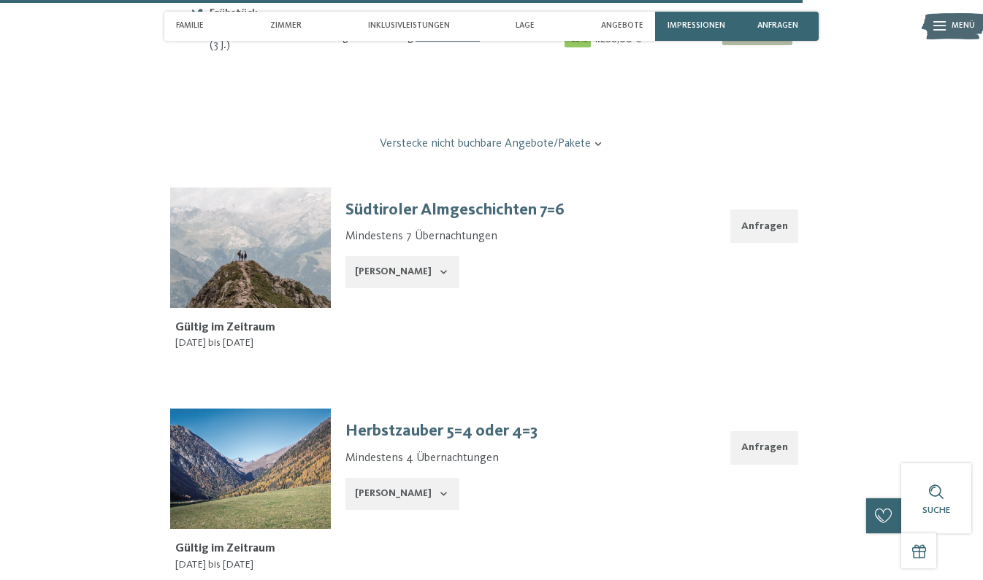
scroll to position [4398, 0]
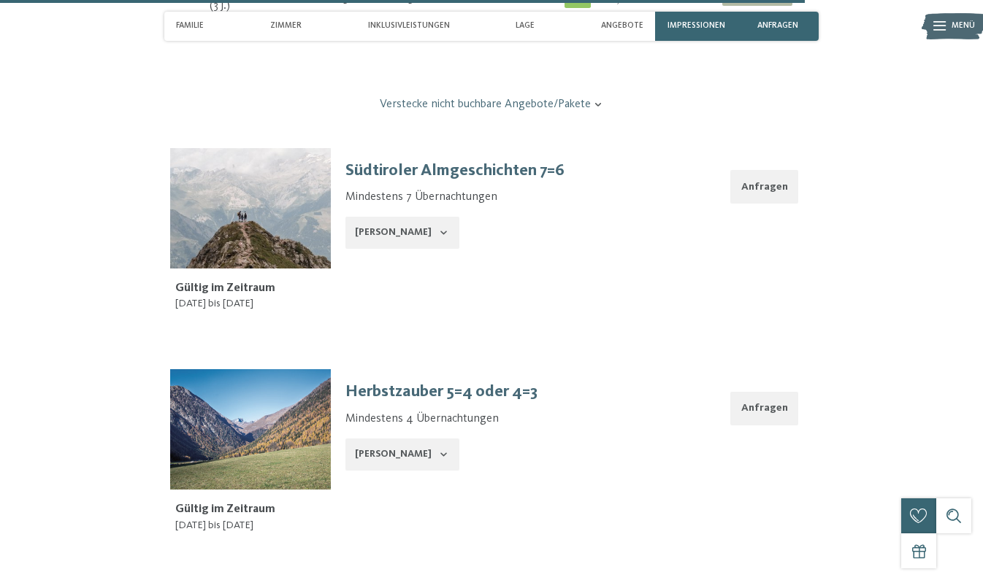
click at [438, 449] on icon "button" at bounding box center [444, 455] width 12 height 12
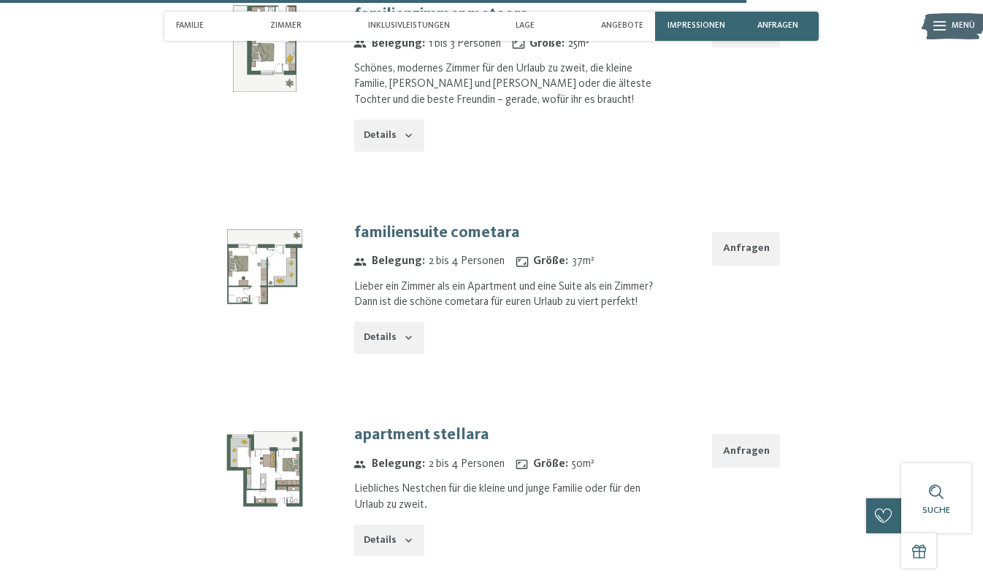
scroll to position [5107, 0]
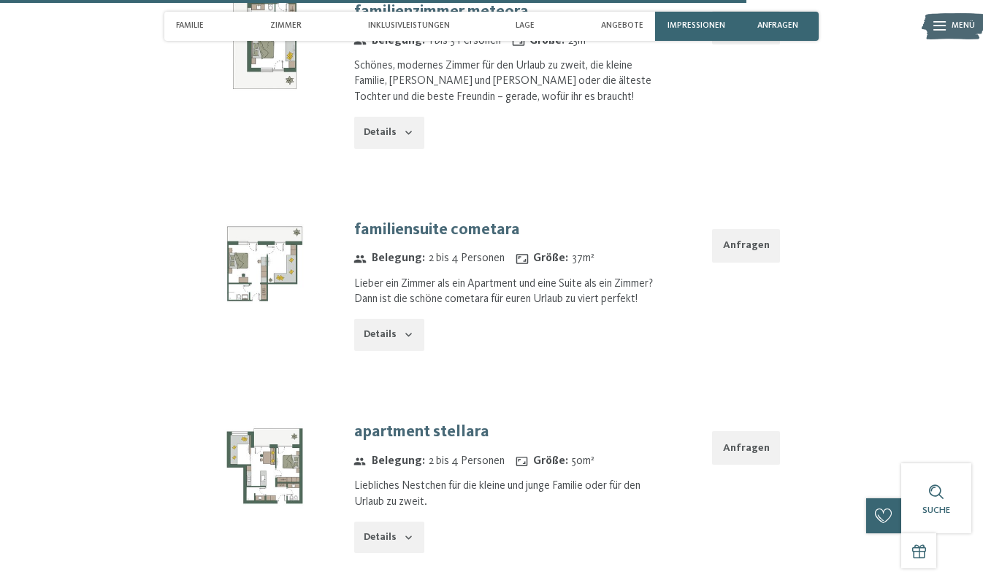
click at [407, 532] on icon "button" at bounding box center [409, 538] width 12 height 12
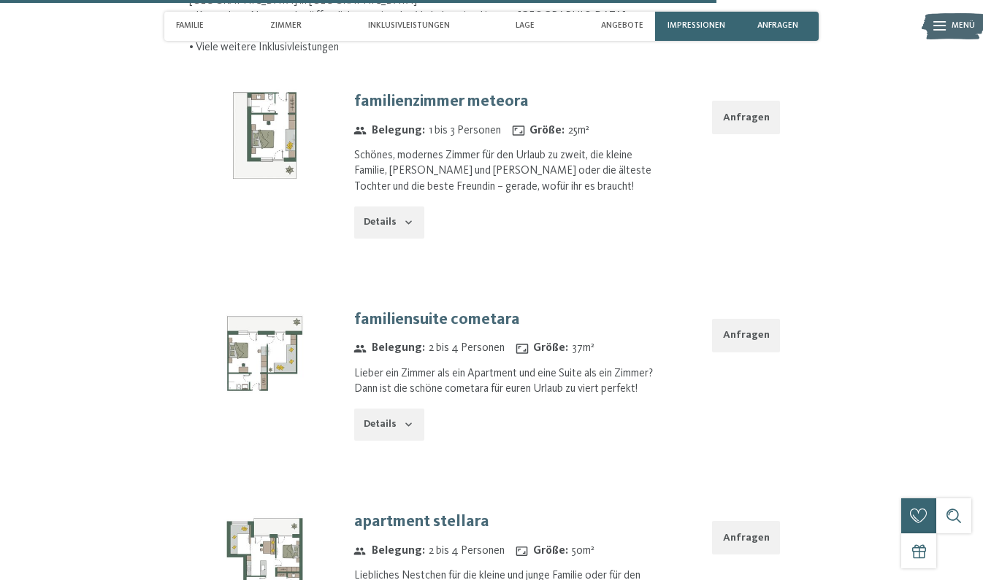
scroll to position [5008, 0]
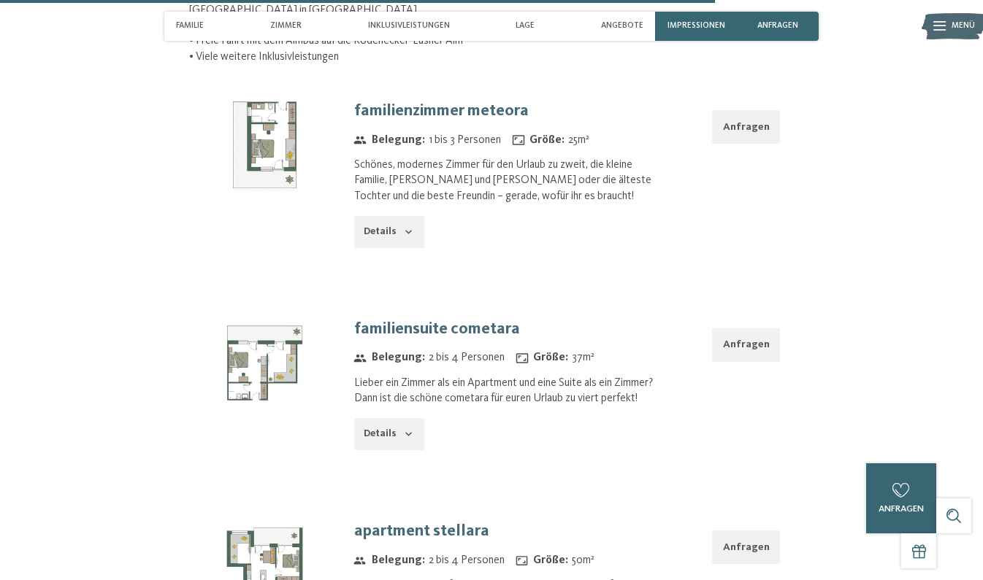
click at [257, 307] on img at bounding box center [264, 363] width 151 height 113
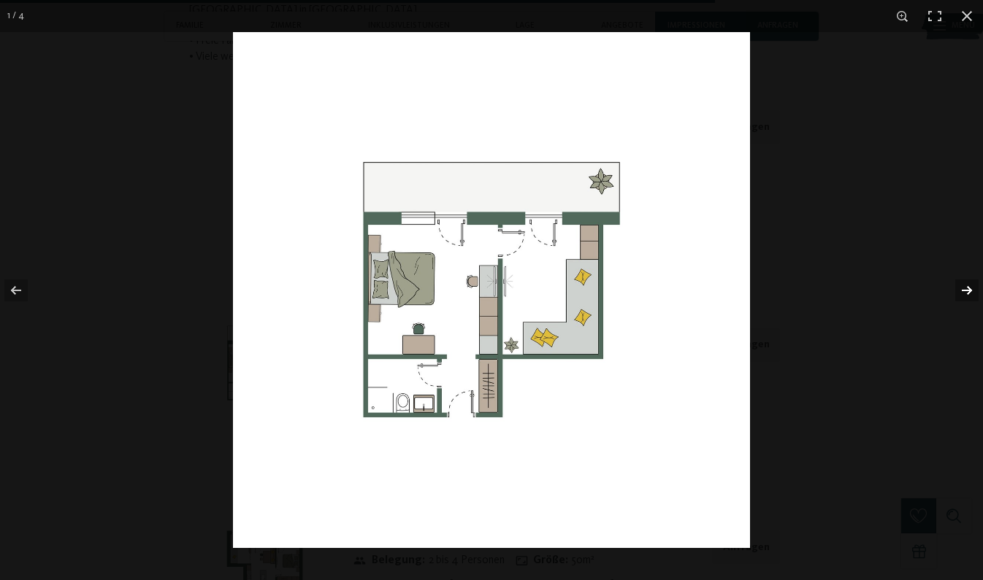
click at [965, 290] on button "button" at bounding box center [957, 290] width 51 height 73
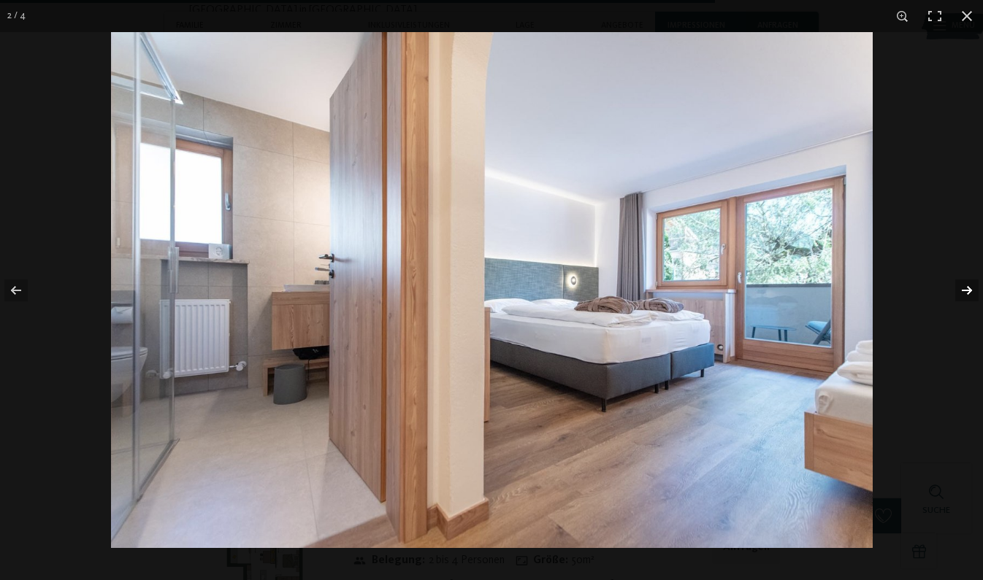
click at [965, 290] on button "button" at bounding box center [957, 290] width 51 height 73
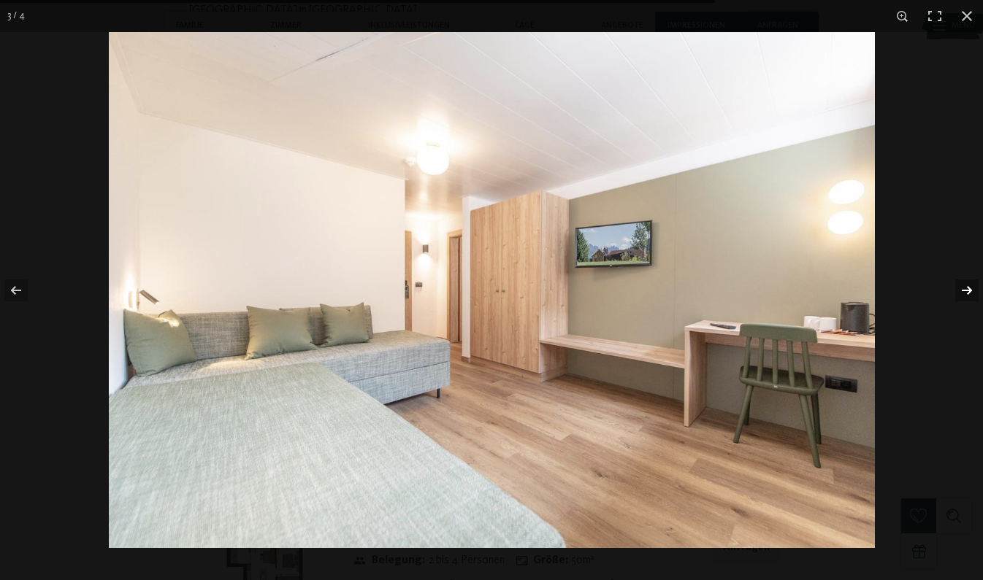
click at [965, 290] on button "button" at bounding box center [957, 290] width 51 height 73
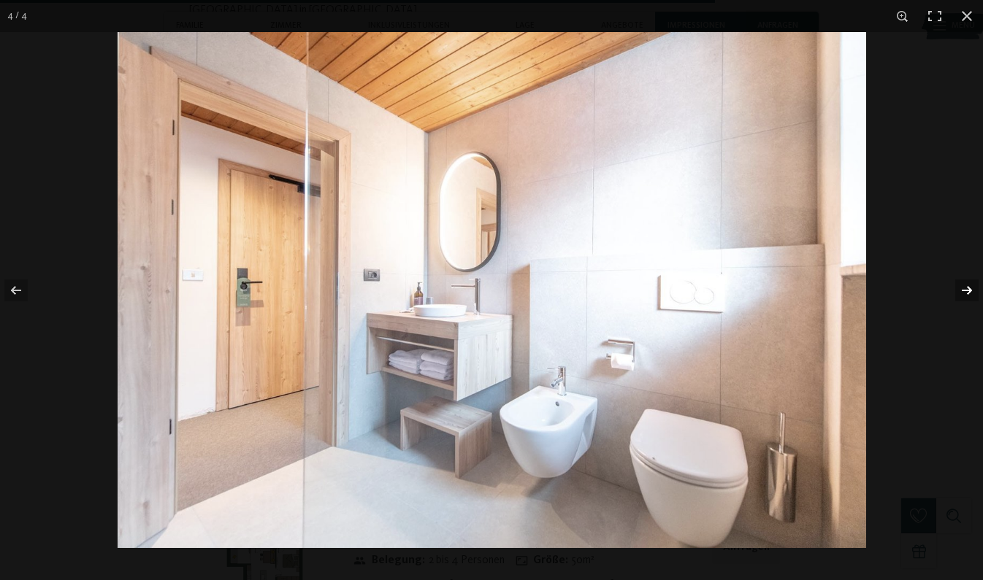
click at [965, 290] on button "button" at bounding box center [957, 290] width 51 height 73
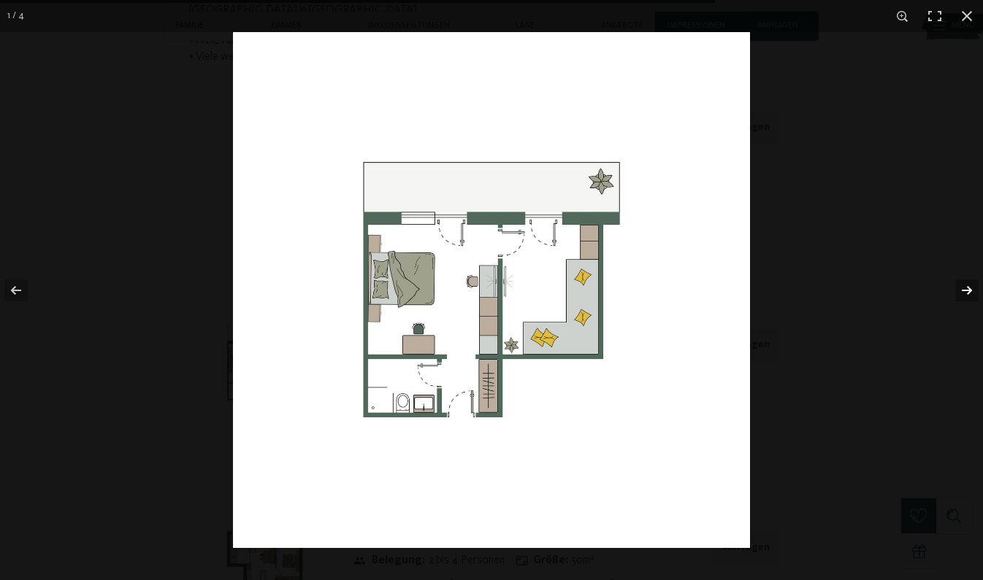
click at [965, 290] on button "button" at bounding box center [957, 290] width 51 height 73
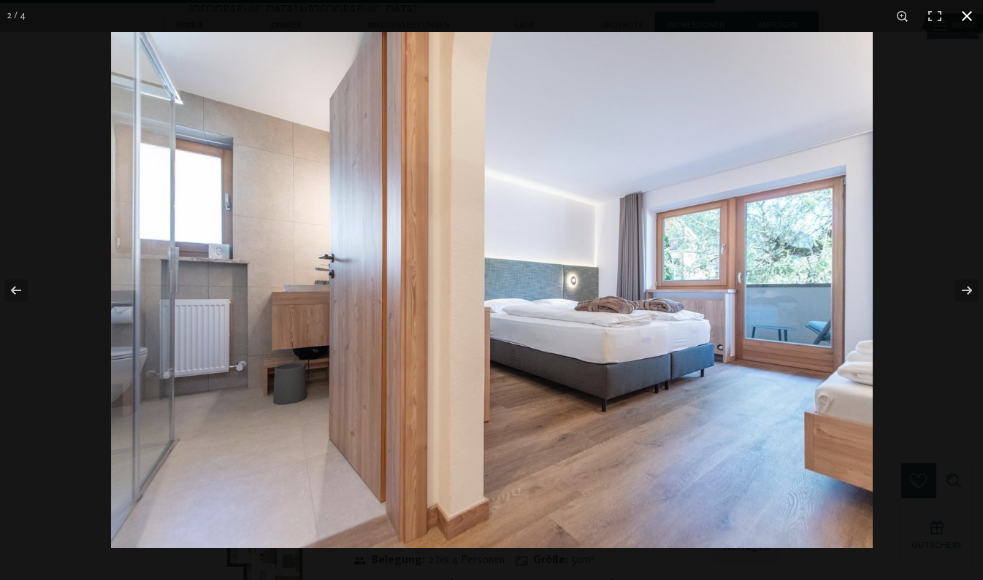
click at [965, 16] on button "button" at bounding box center [967, 16] width 32 height 32
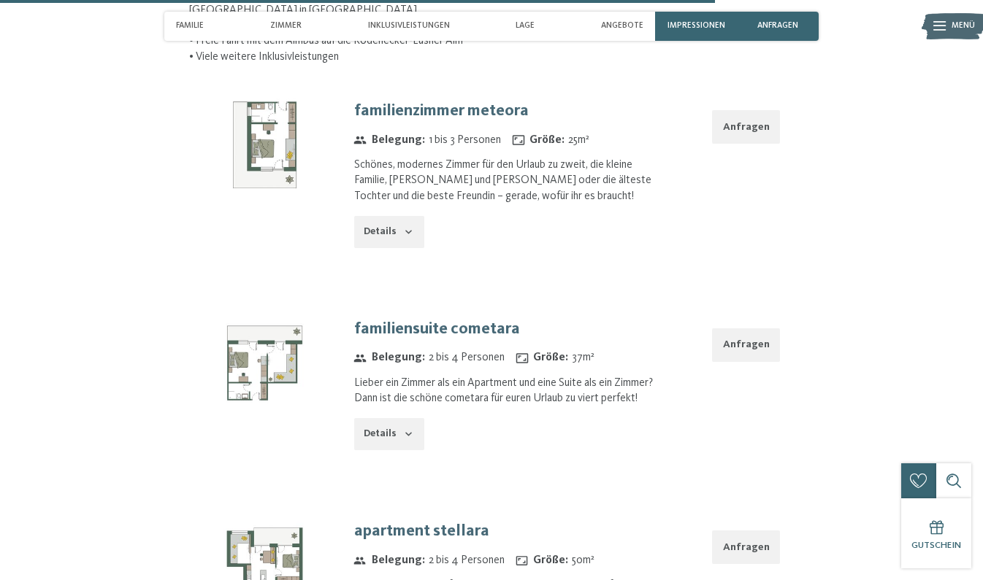
click at [412, 429] on icon "button" at bounding box center [409, 435] width 12 height 12
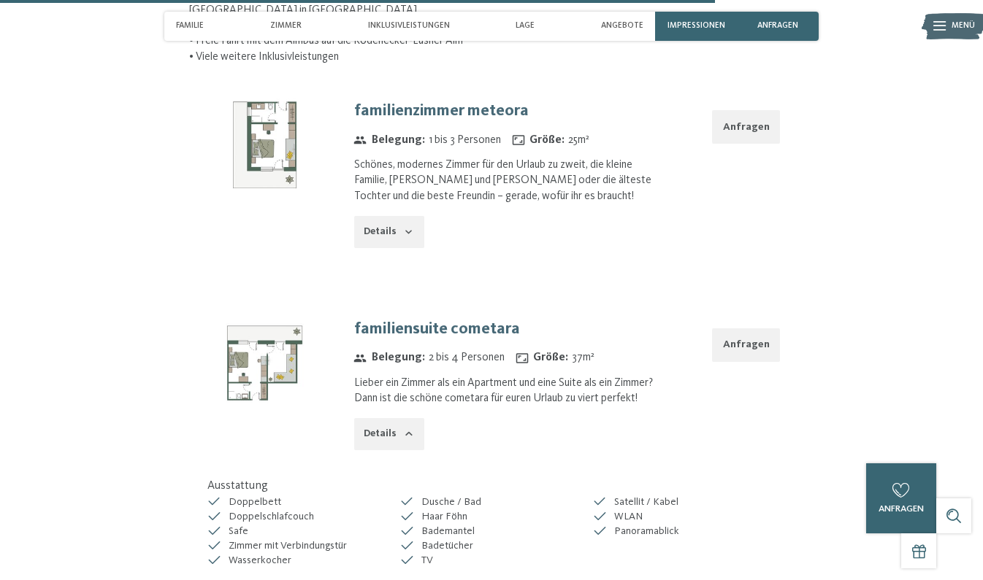
click at [738, 329] on button "Anfragen" at bounding box center [746, 346] width 68 height 34
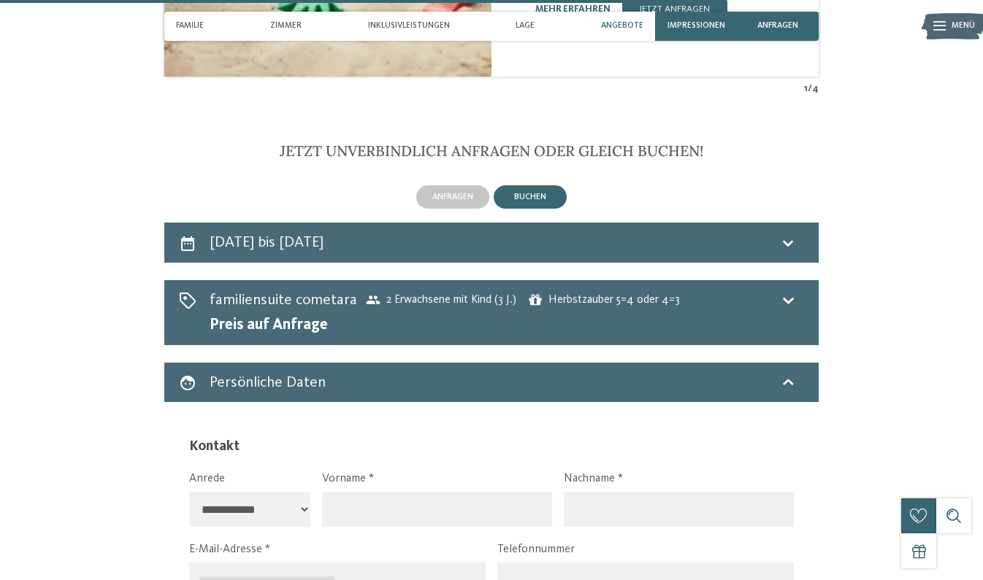
scroll to position [2578, 0]
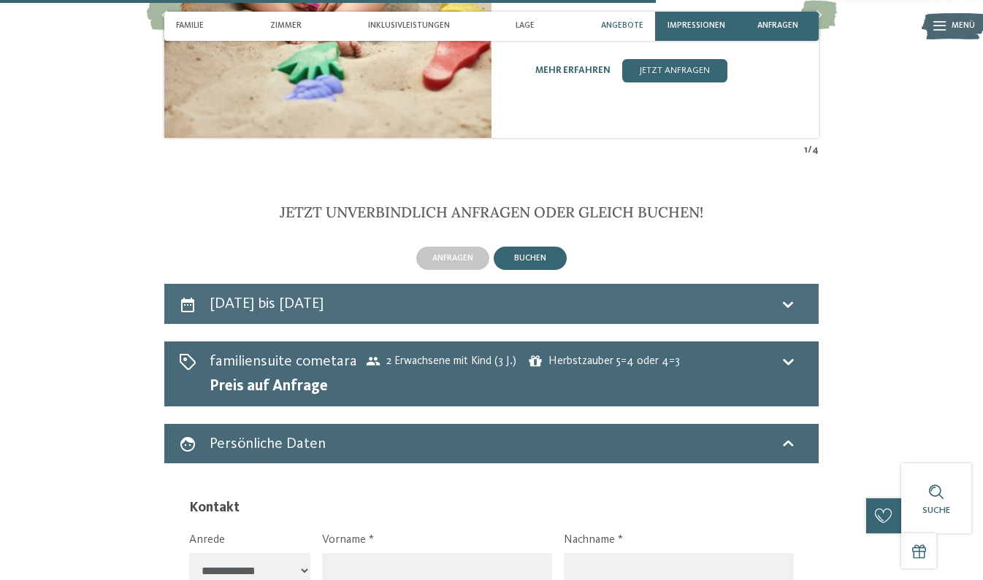
click at [323, 296] on h2 "1. Oktober bis 5. Oktober 2025" at bounding box center [267, 303] width 114 height 15
select select "*"
select select "**********"
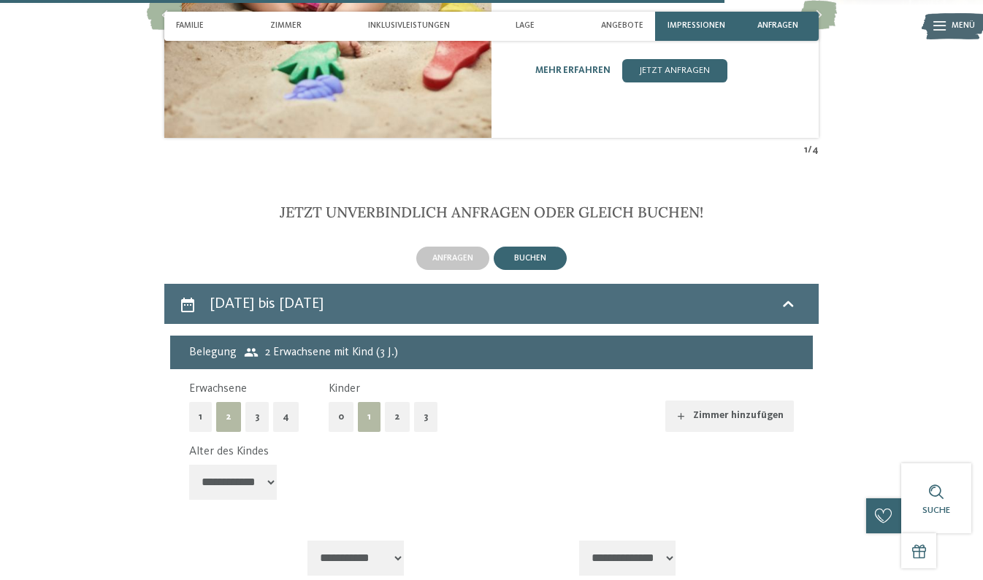
scroll to position [2772, 0]
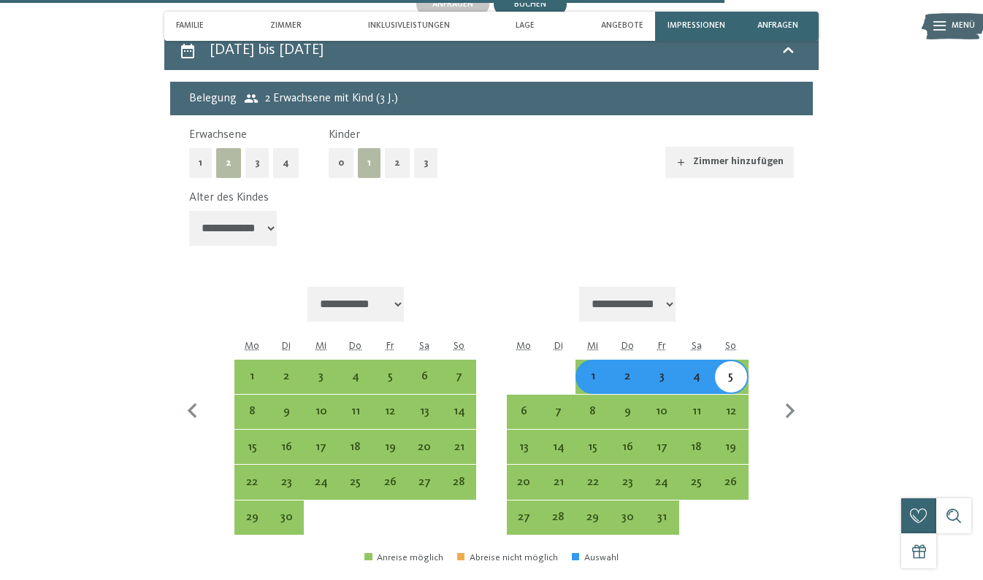
click at [599, 371] on div "1" at bounding box center [592, 386] width 31 height 31
select select "**********"
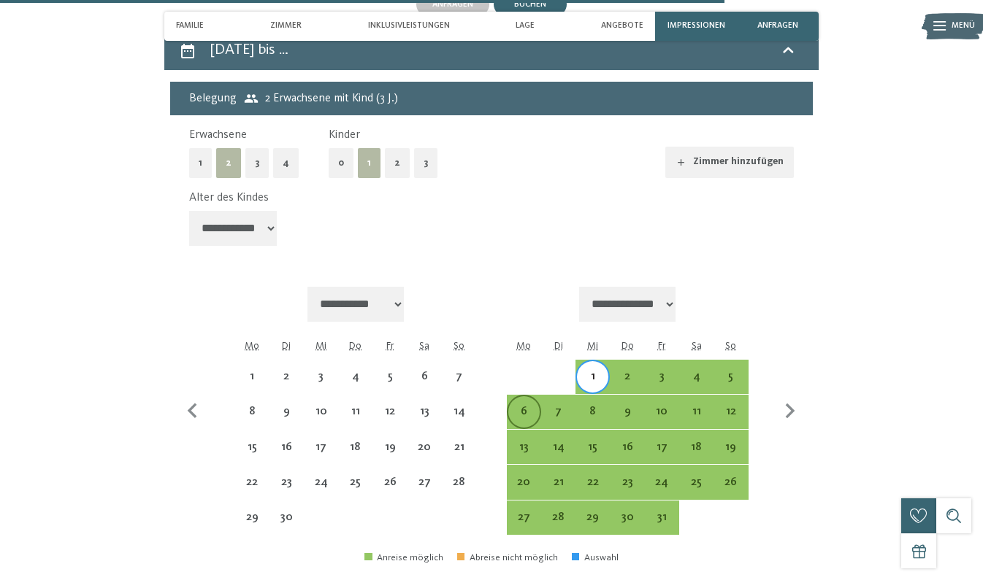
click at [529, 406] on div "6" at bounding box center [523, 421] width 31 height 31
select select "**********"
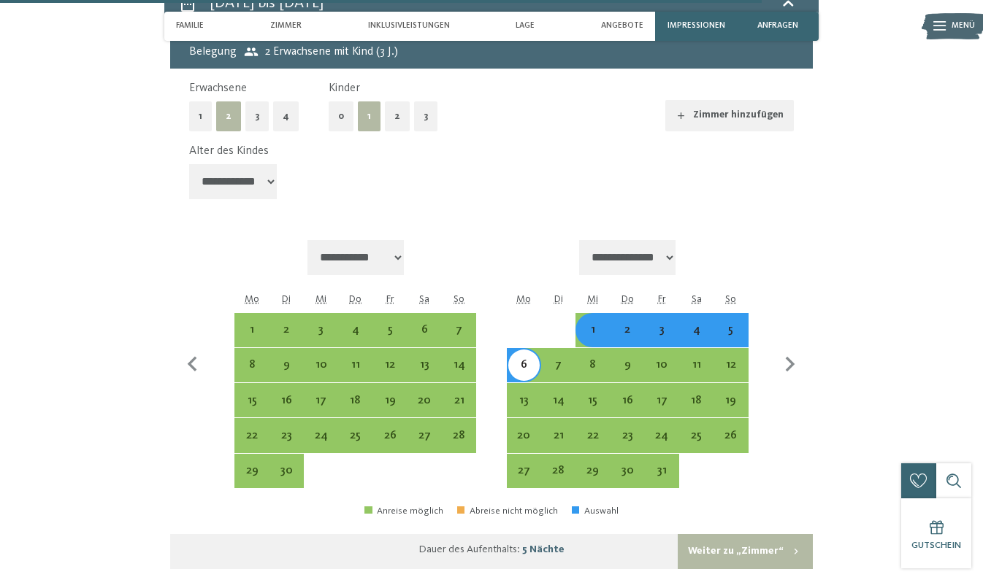
click at [770, 534] on button "Weiter zu „Zimmer“" at bounding box center [745, 551] width 135 height 35
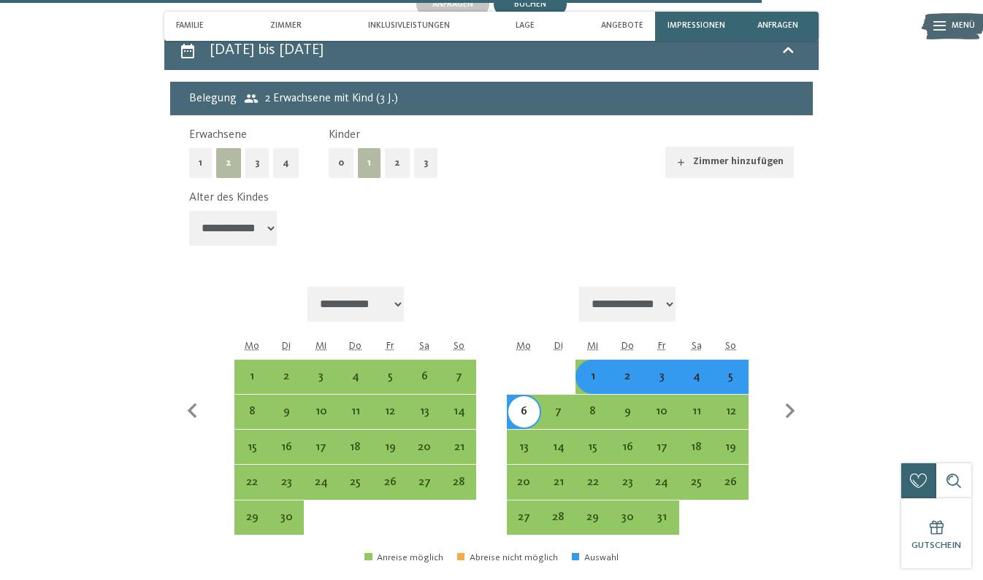
select select "**********"
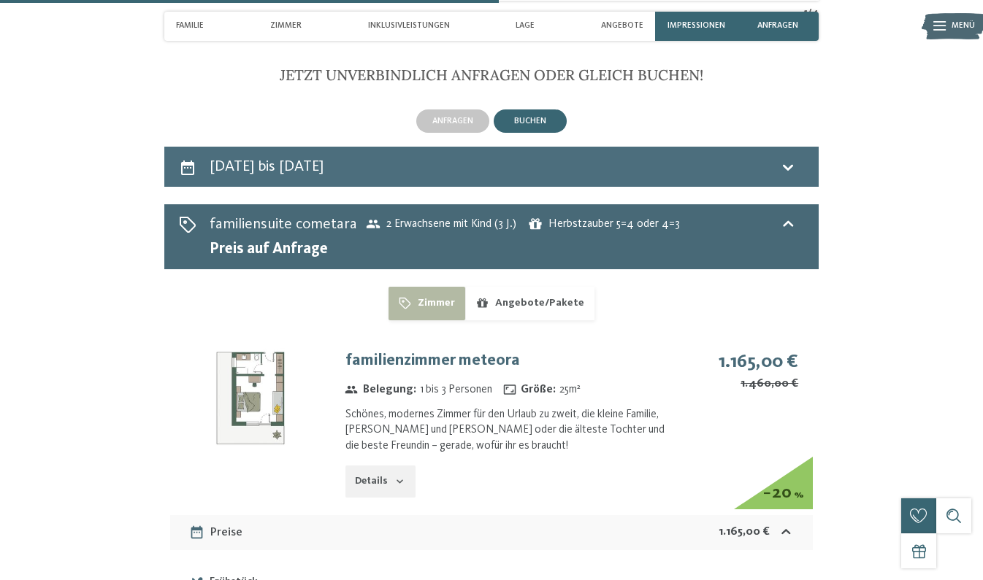
click at [306, 159] on h2 "1. Oktober bis 6. Oktober 2025" at bounding box center [267, 166] width 114 height 15
select select "*"
select select "**********"
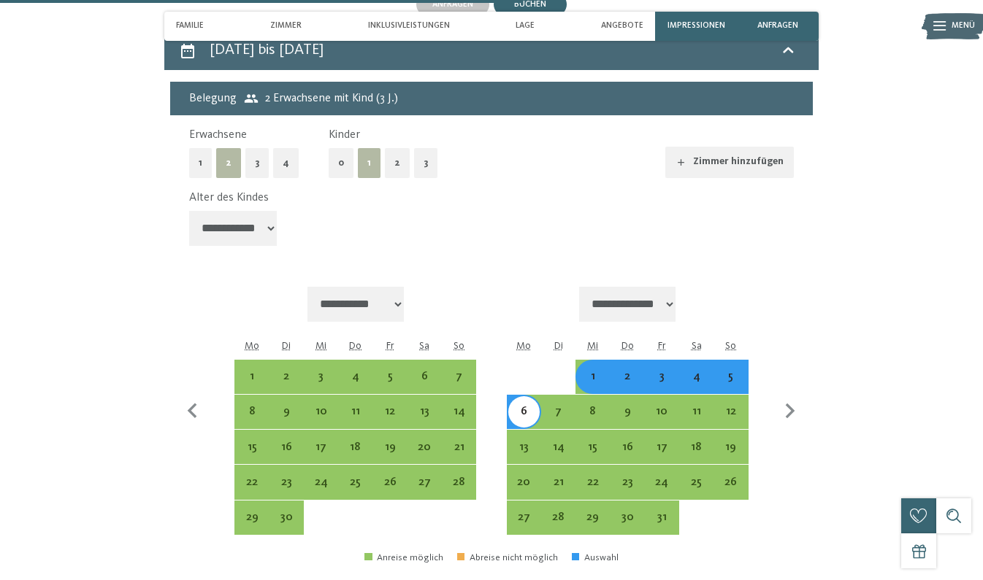
click at [624, 371] on div "2" at bounding box center [626, 386] width 31 height 31
select select "**********"
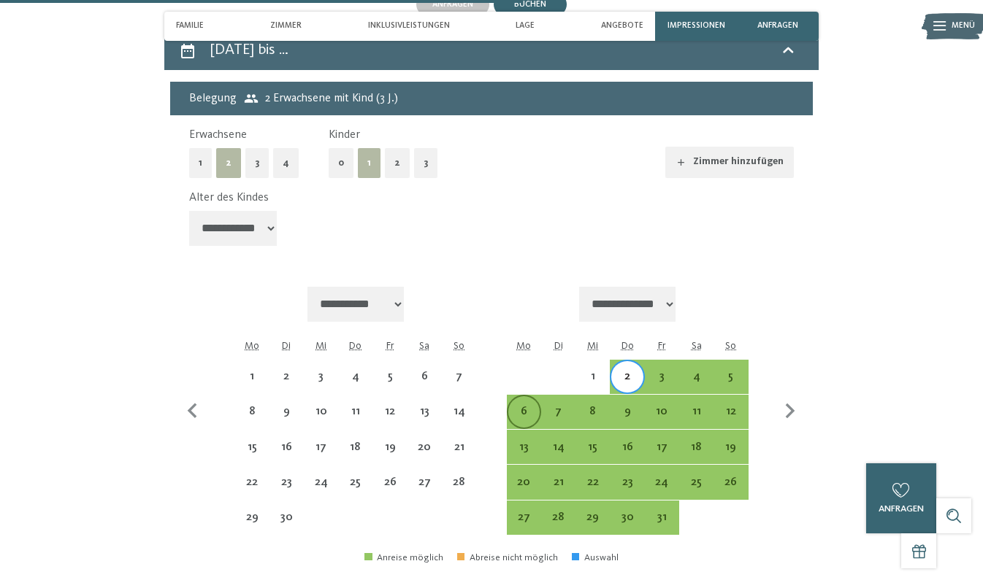
click at [537, 406] on div "6" at bounding box center [523, 421] width 31 height 31
select select "**********"
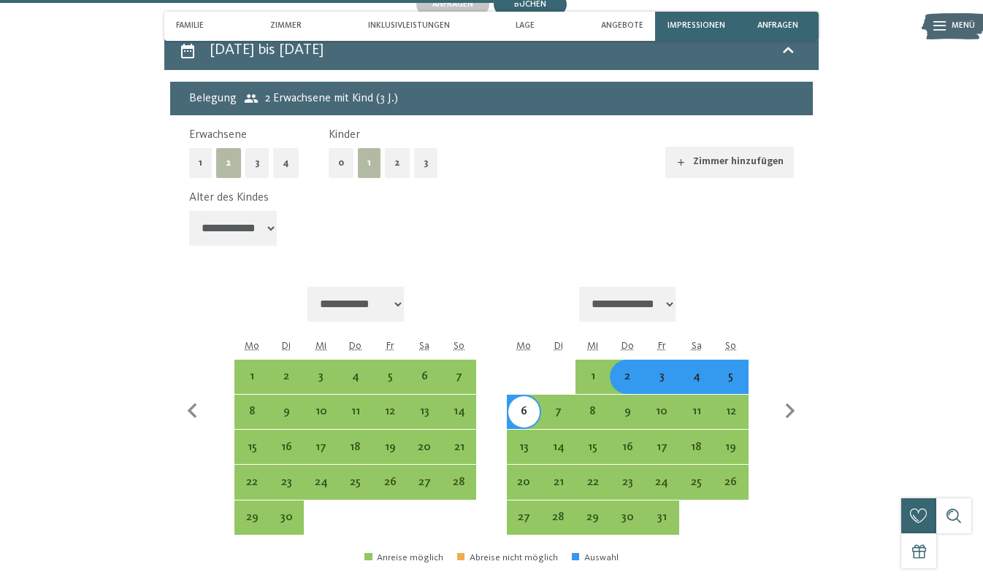
select select "**********"
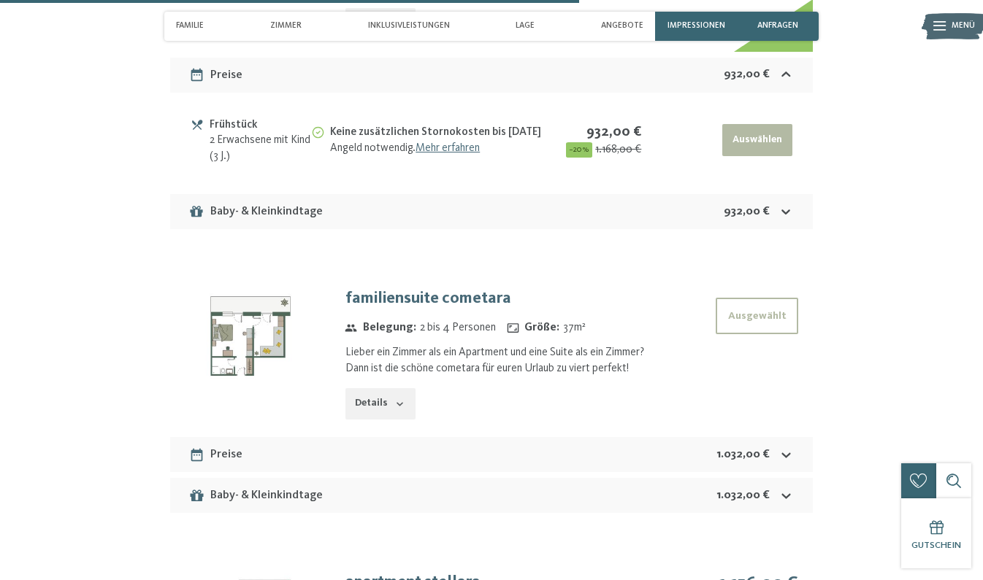
scroll to position [3116, 0]
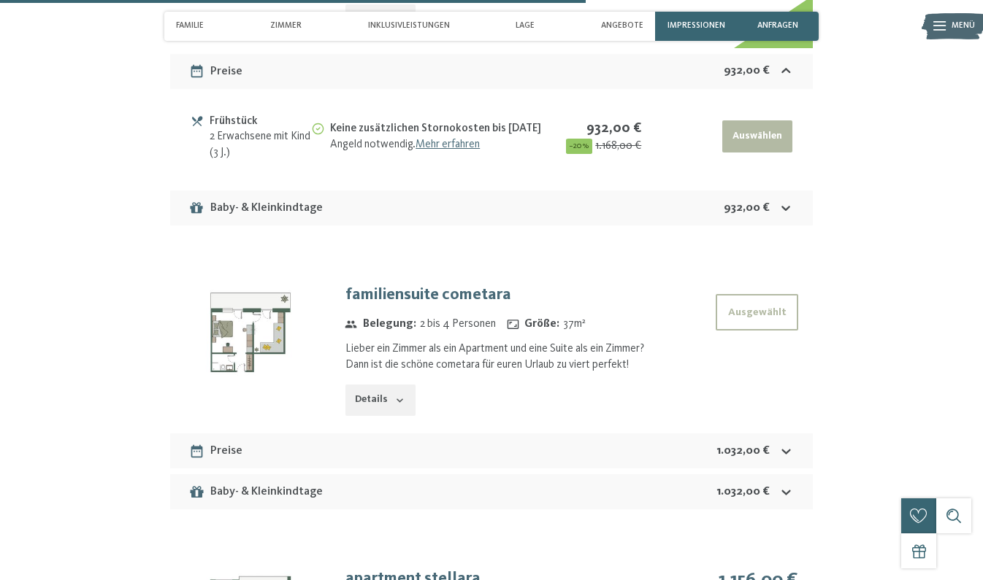
click at [333, 475] on div "Baby- & Kleinkindtage 1.032,00 €" at bounding box center [491, 492] width 643 height 35
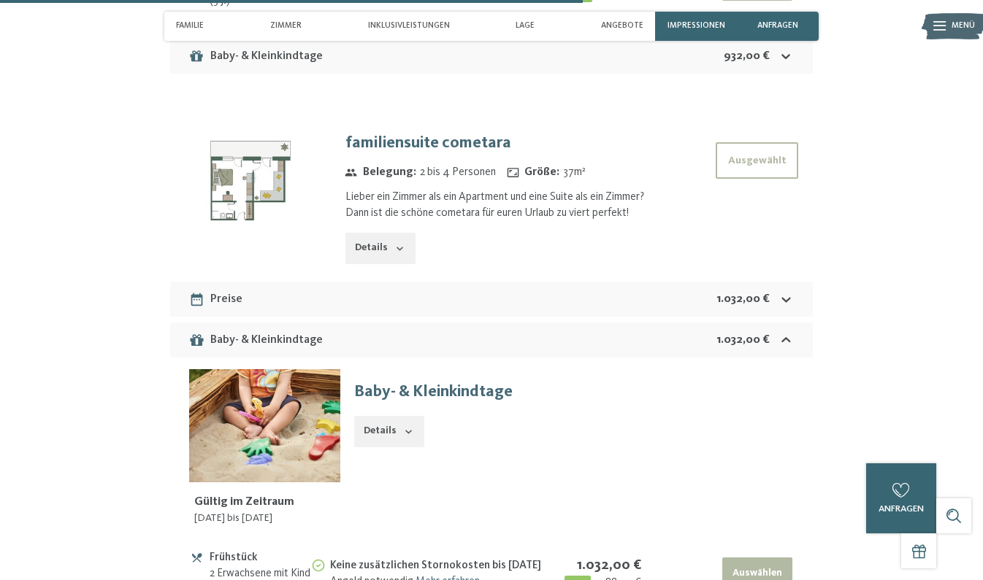
scroll to position [3280, 0]
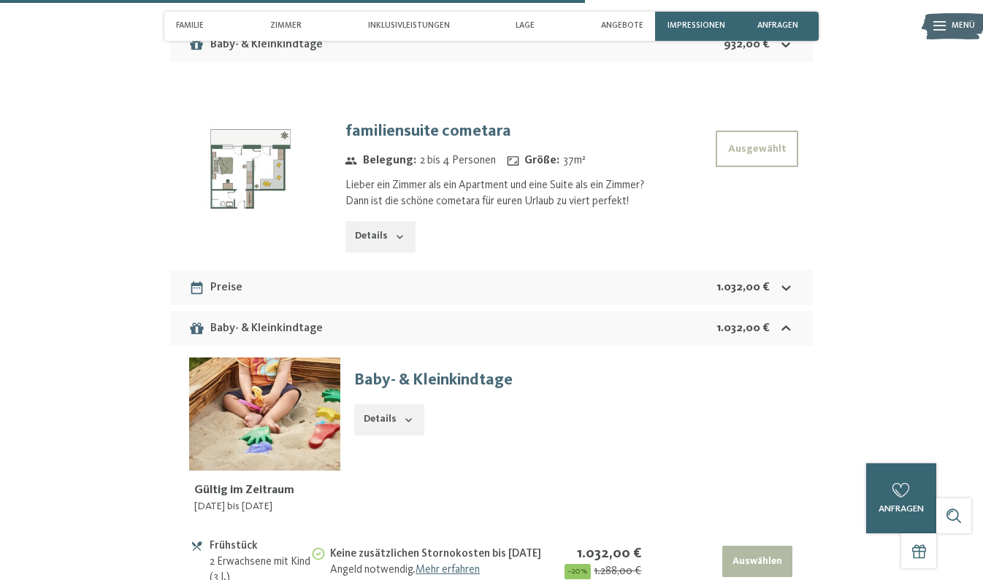
click at [394, 152] on button "Details" at bounding box center [389, 136] width 70 height 32
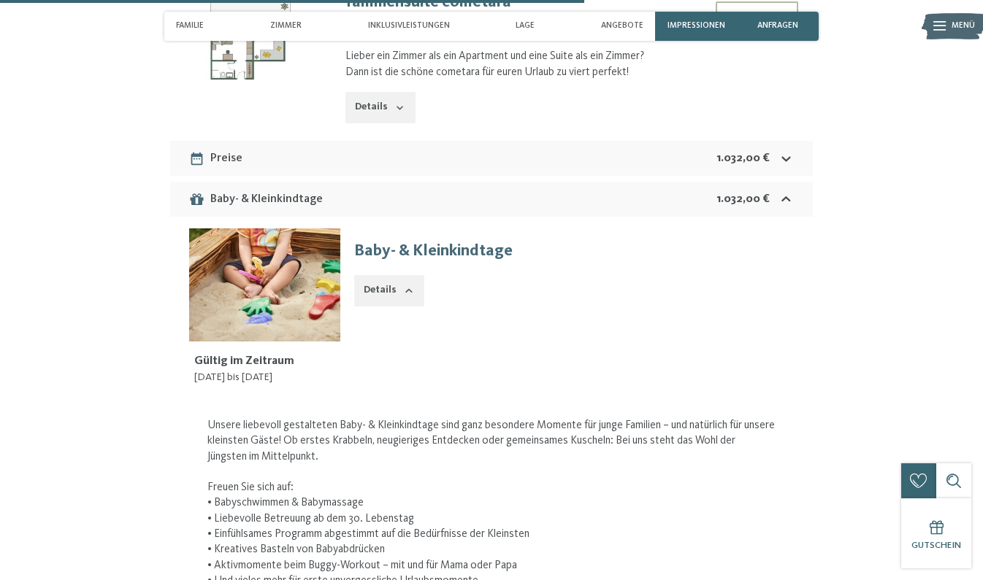
scroll to position [3394, 0]
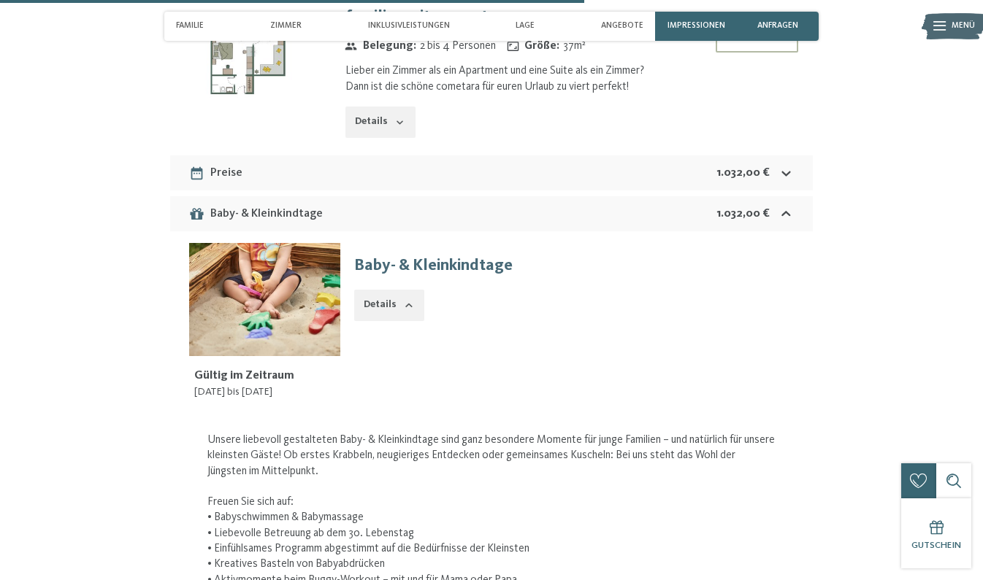
click at [311, 156] on div "Preise 1.032,00 €" at bounding box center [491, 173] width 643 height 35
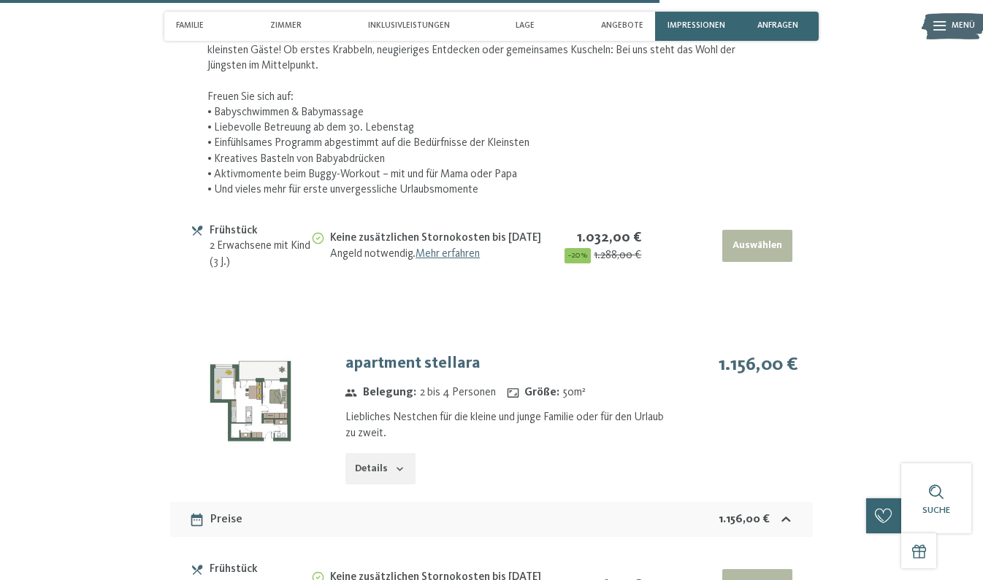
scroll to position [3898, 0]
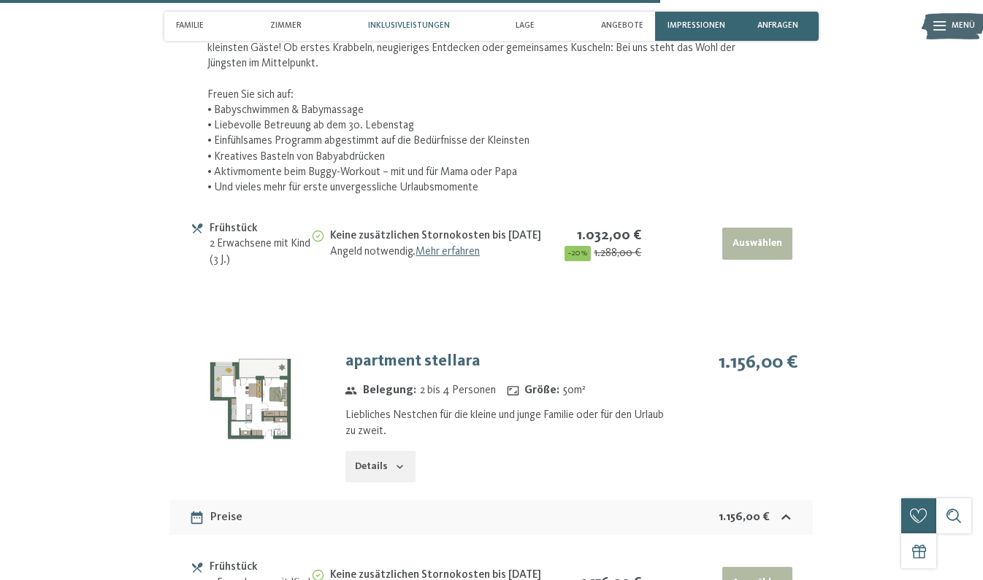
click at [417, 28] on span "Inklusivleistungen" at bounding box center [409, 25] width 82 height 9
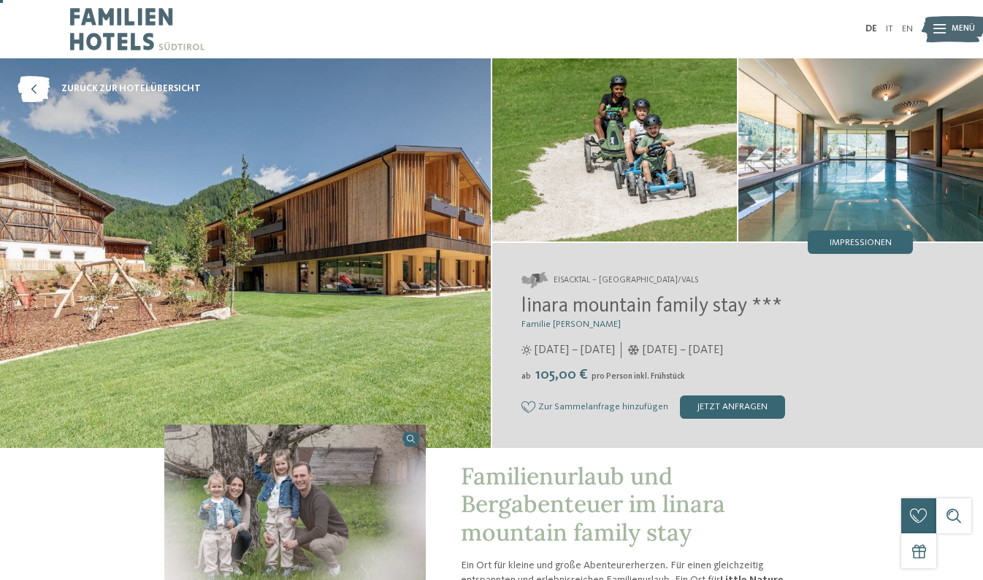
scroll to position [0, 0]
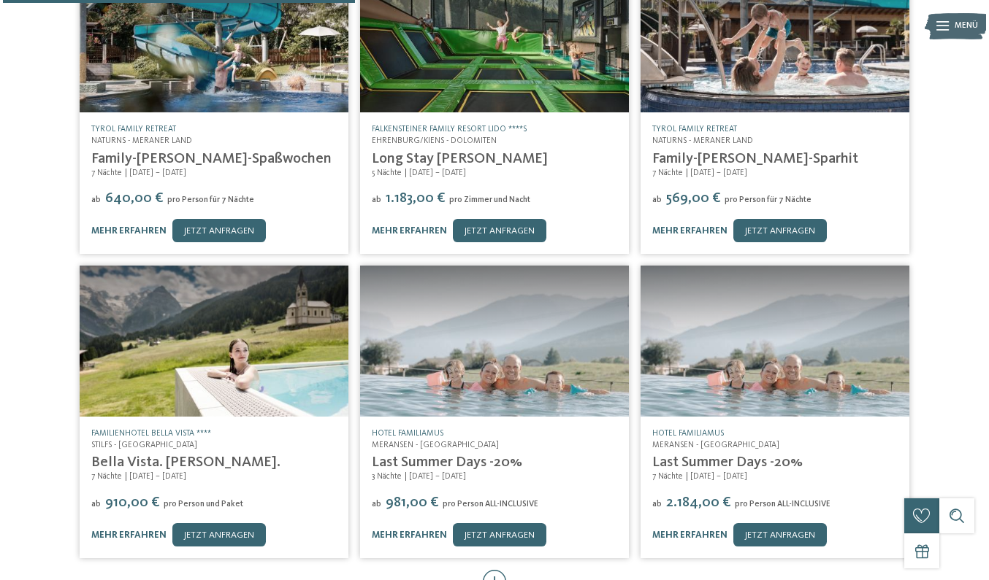
scroll to position [362, 0]
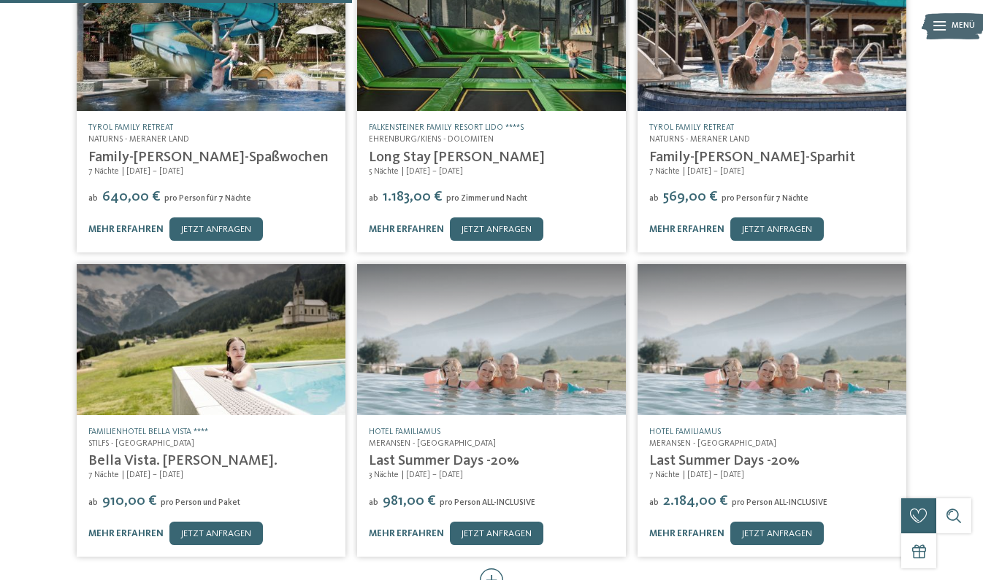
click at [411, 356] on img at bounding box center [491, 339] width 269 height 151
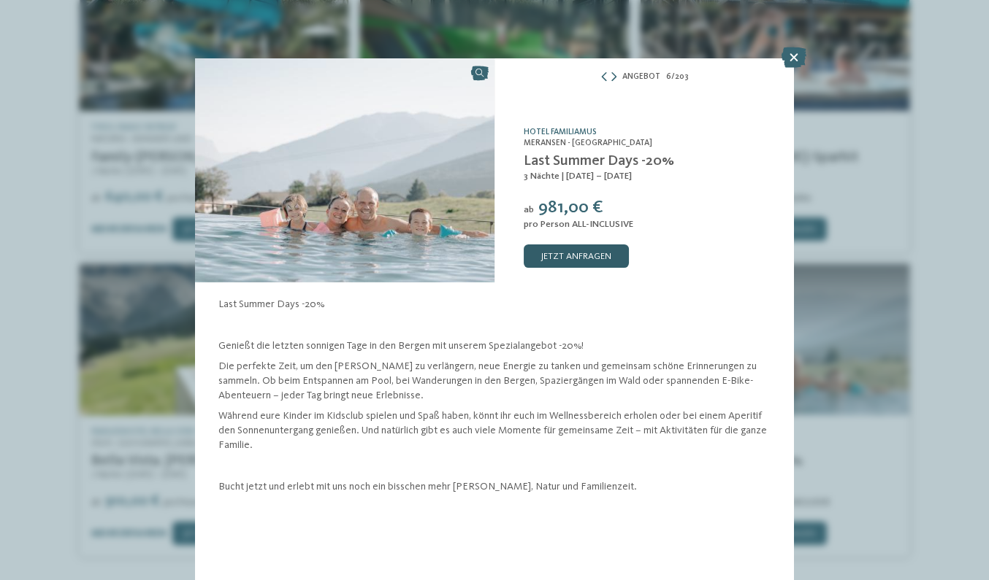
click at [563, 257] on link "jetzt anfragen" at bounding box center [576, 256] width 105 height 23
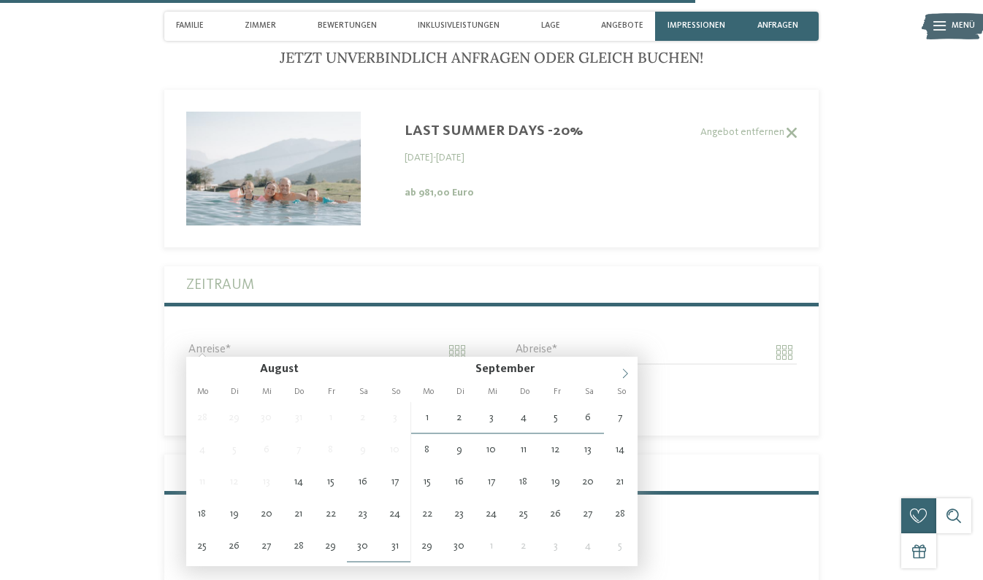
click at [629, 373] on icon at bounding box center [625, 374] width 10 height 10
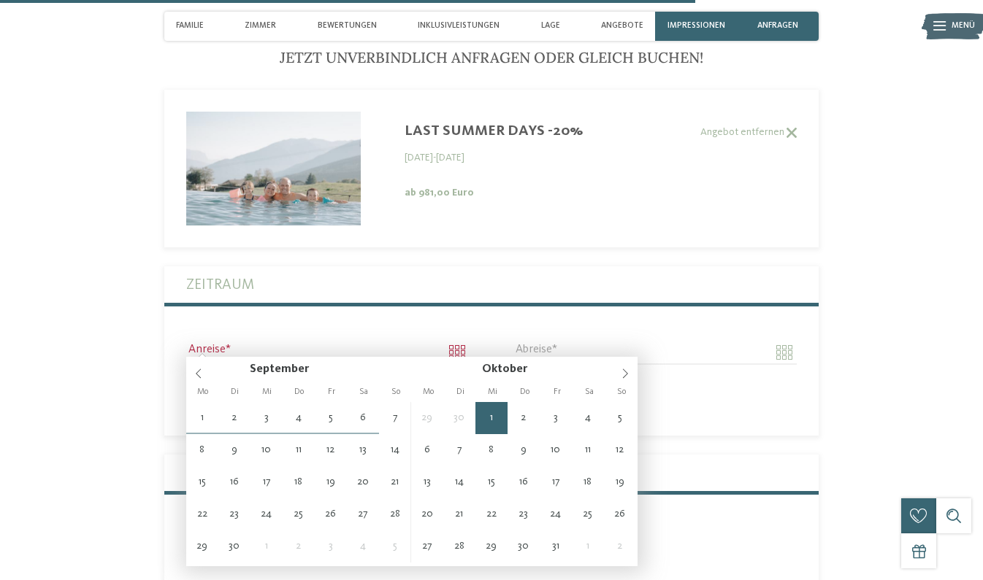
type input "**********"
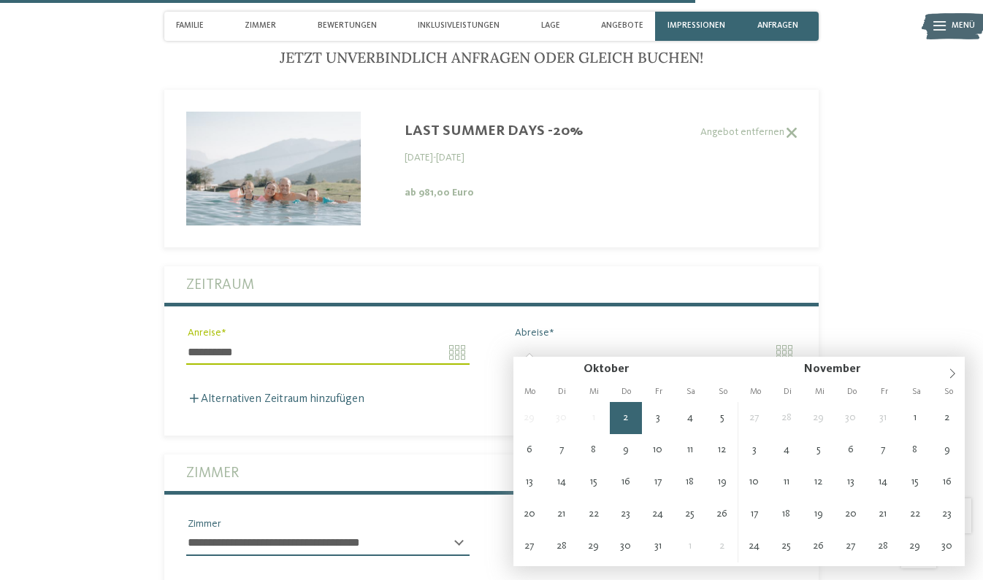
type input "**********"
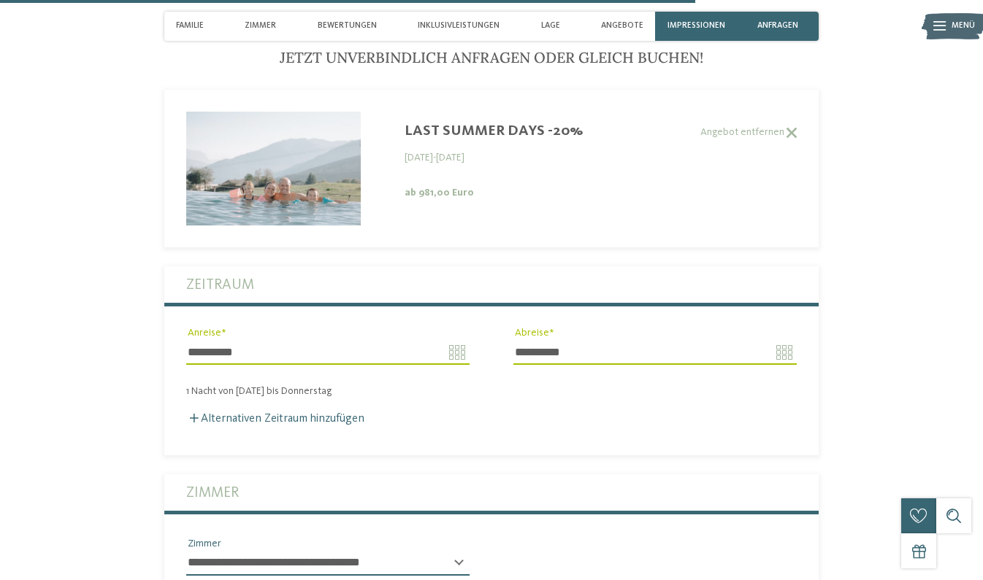
click at [413, 340] on input "**********" at bounding box center [327, 352] width 283 height 25
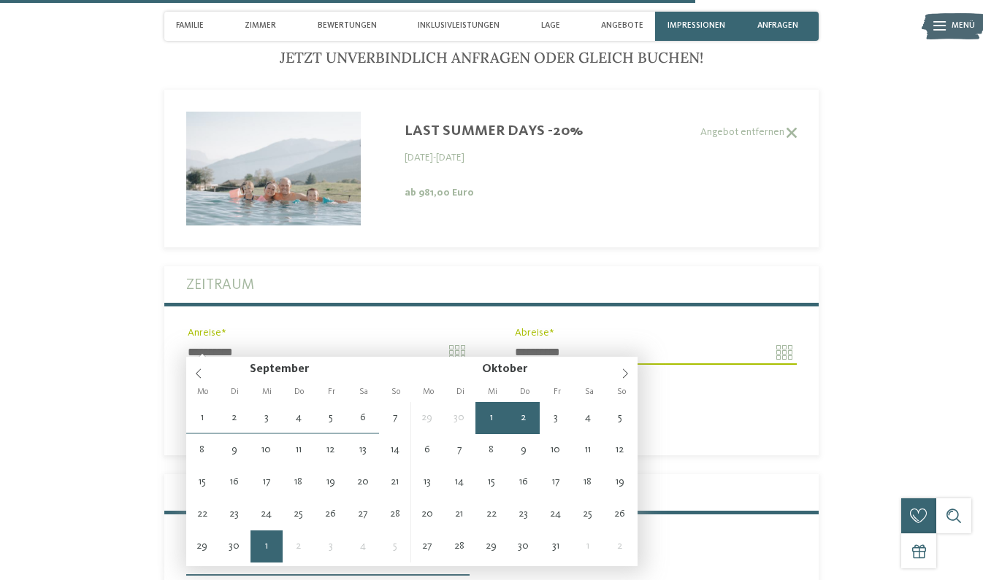
type input "**********"
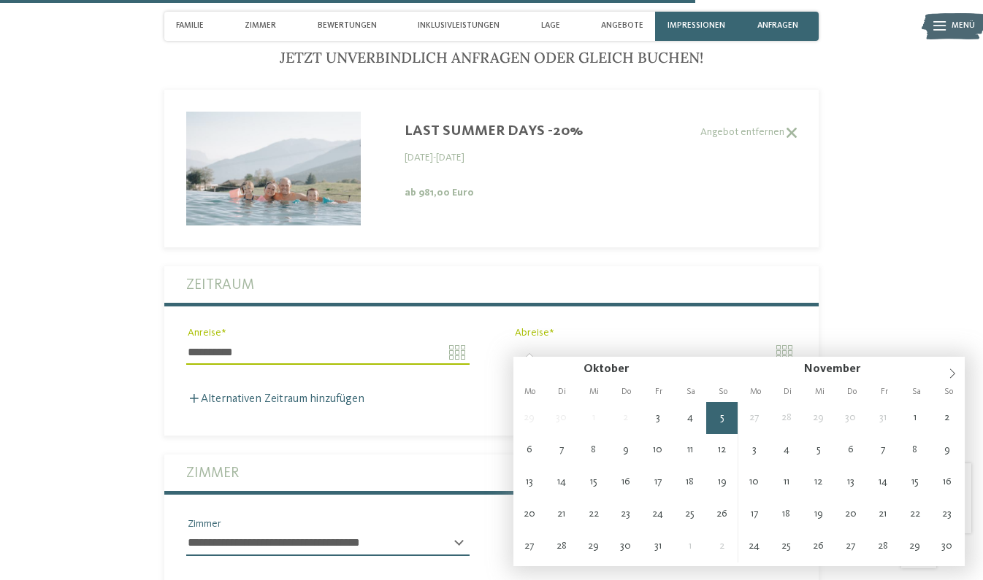
type input "**********"
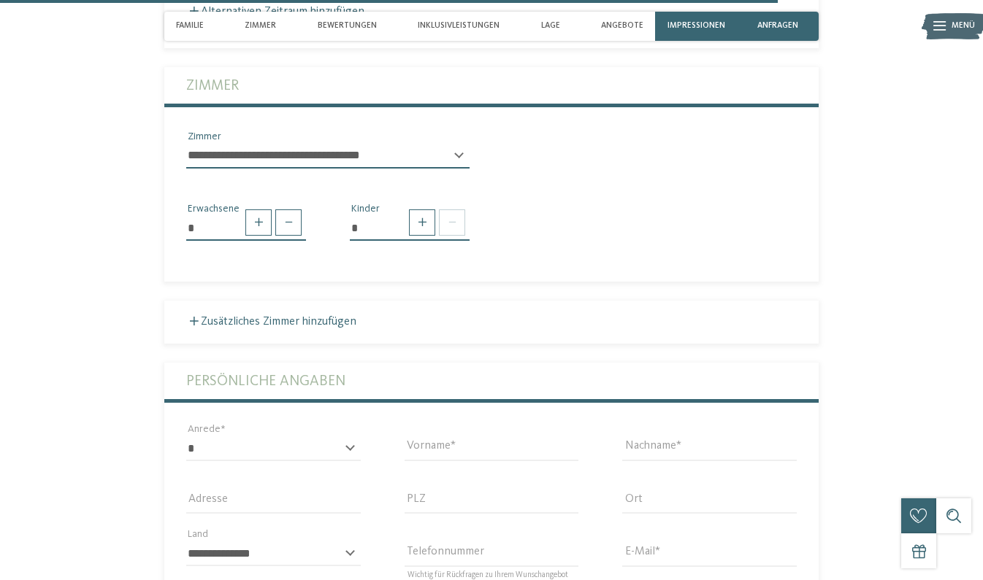
scroll to position [3542, 0]
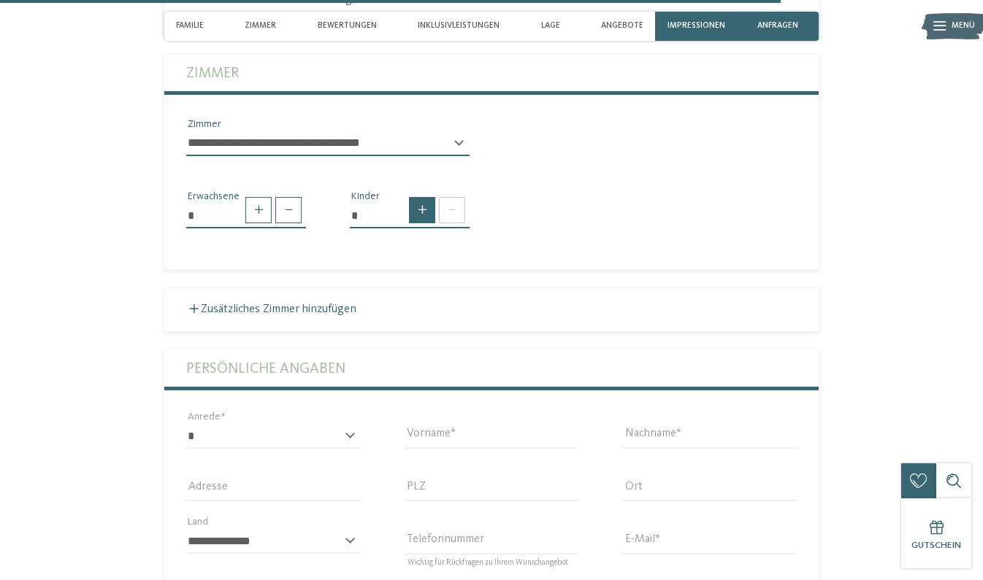
click at [421, 199] on span at bounding box center [422, 210] width 26 height 26
type input "*"
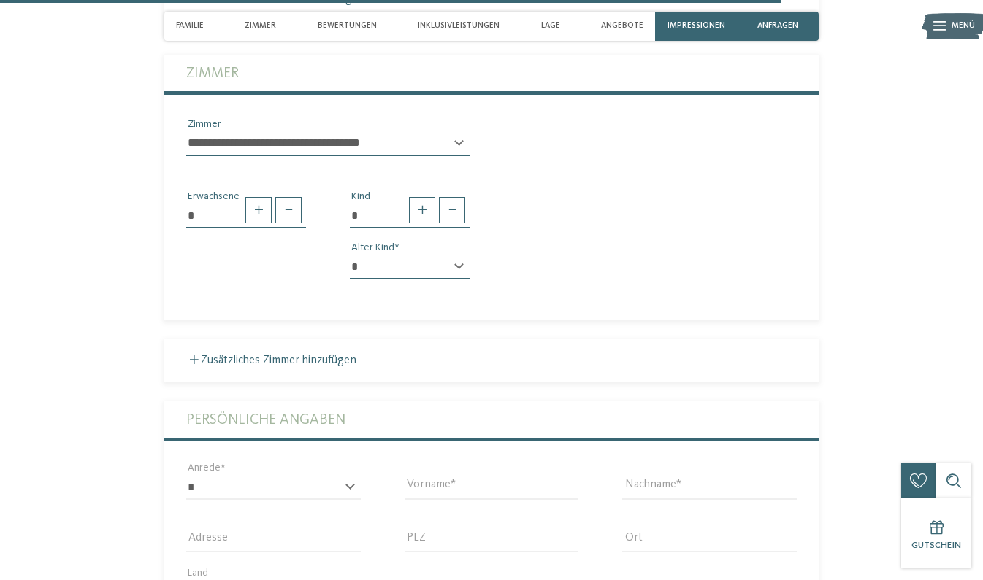
click at [451, 255] on select "* * * * * * * * * * * ** ** ** ** ** ** ** **" at bounding box center [410, 267] width 120 height 25
select select "*"
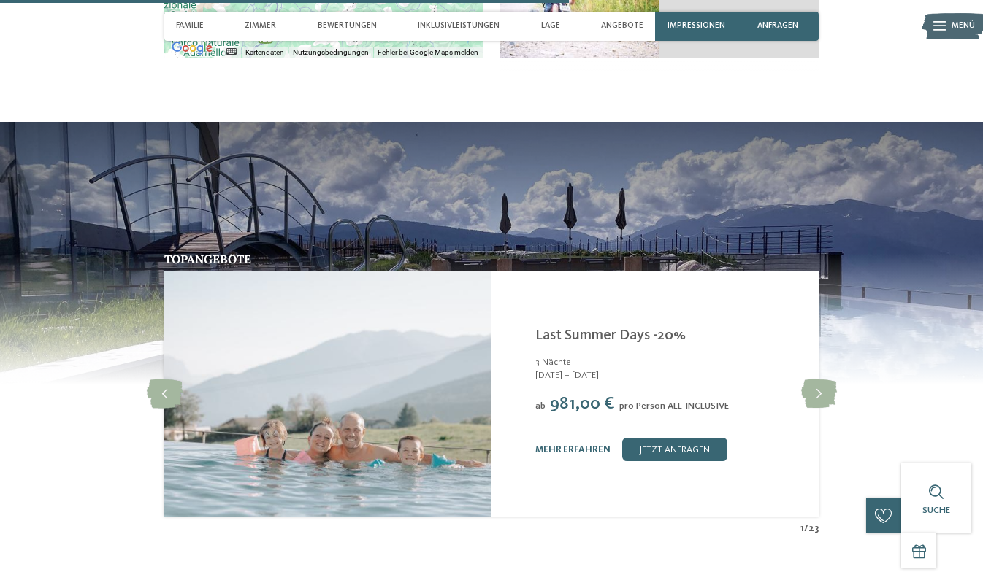
scroll to position [2587, 0]
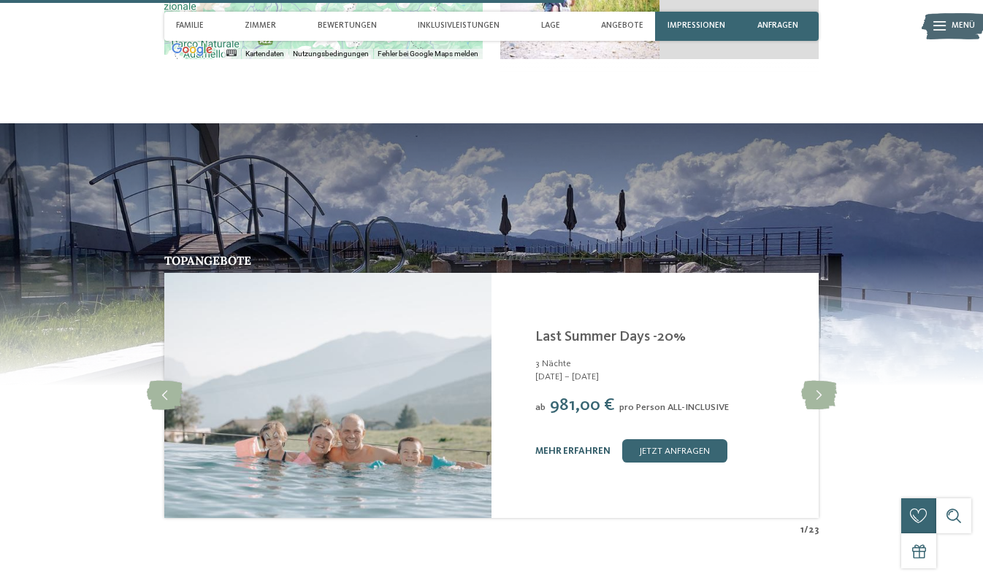
click at [595, 447] on link "mehr erfahren" at bounding box center [572, 451] width 75 height 9
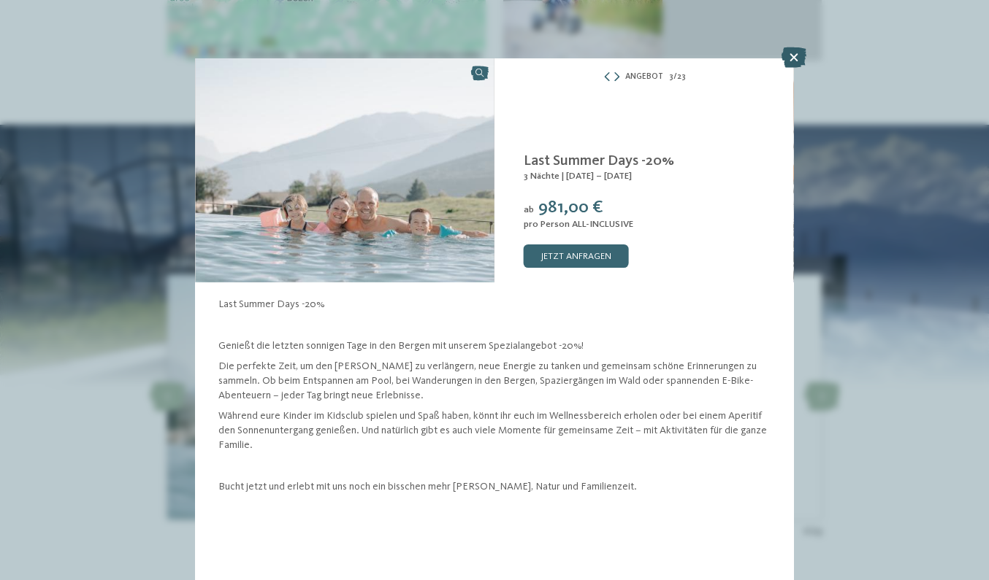
click at [791, 54] on icon at bounding box center [793, 57] width 25 height 20
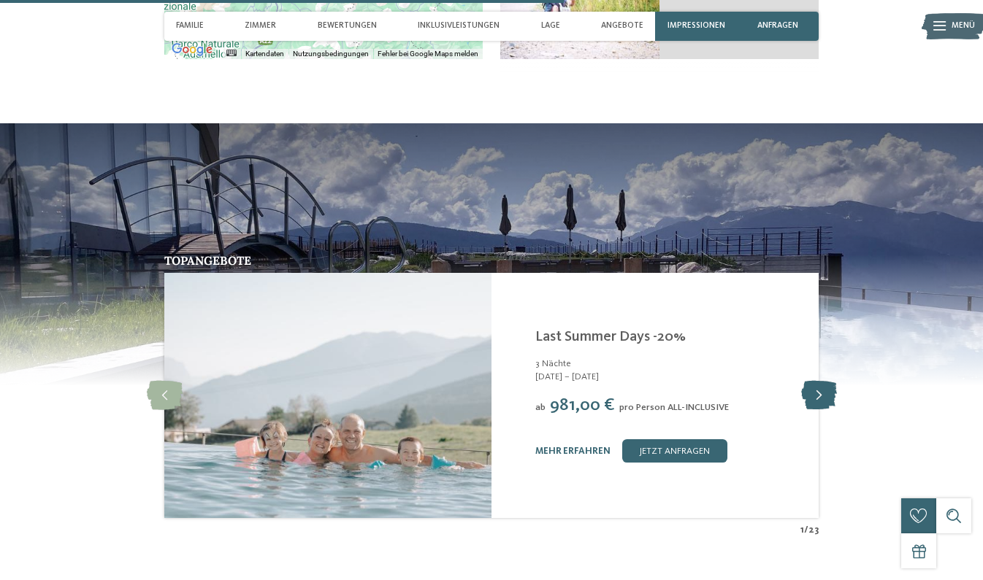
click at [813, 383] on icon at bounding box center [819, 395] width 36 height 29
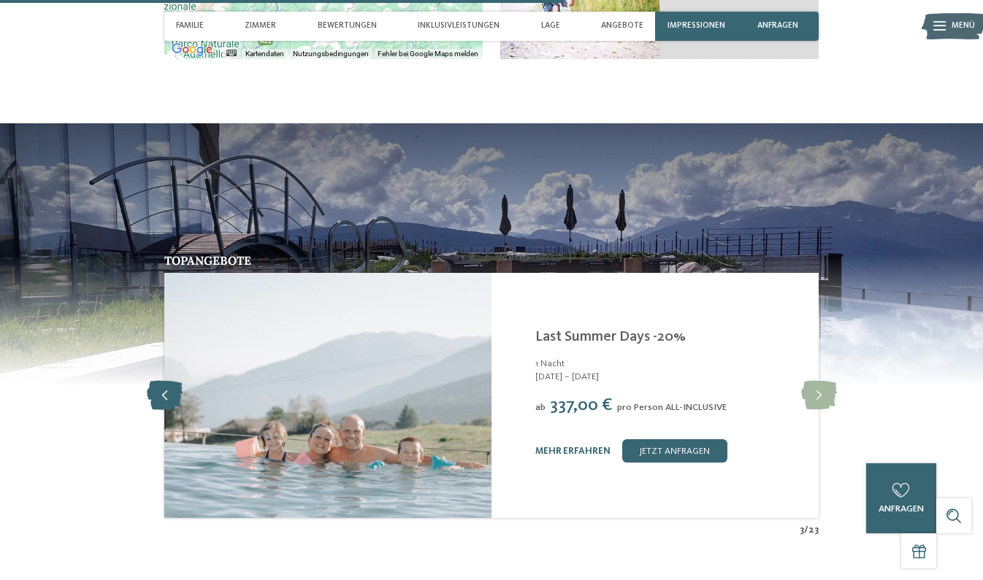
click at [156, 390] on icon at bounding box center [165, 395] width 36 height 29
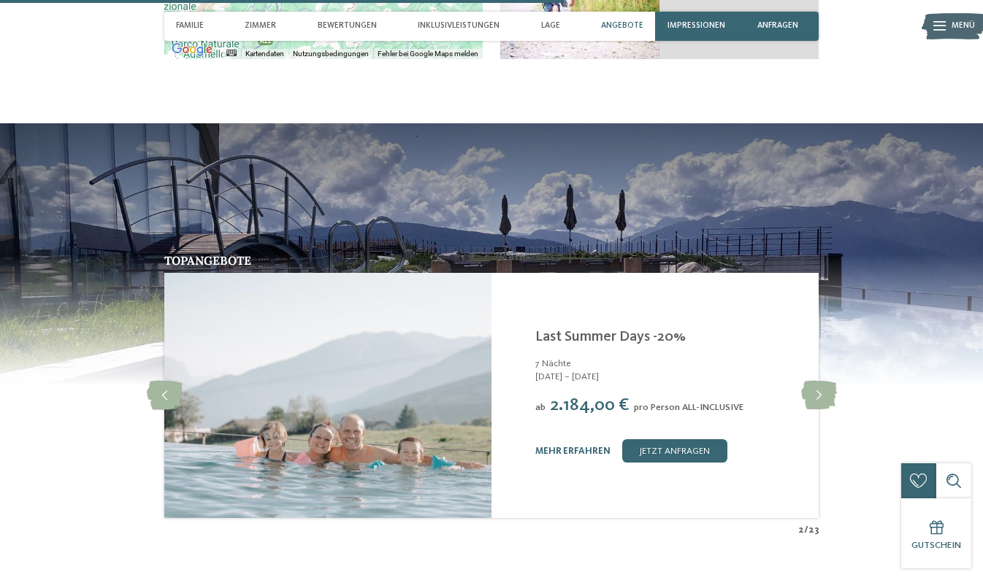
click at [621, 21] on span "Angebote" at bounding box center [622, 25] width 42 height 9
click at [619, 30] on span "Angebote" at bounding box center [622, 25] width 42 height 9
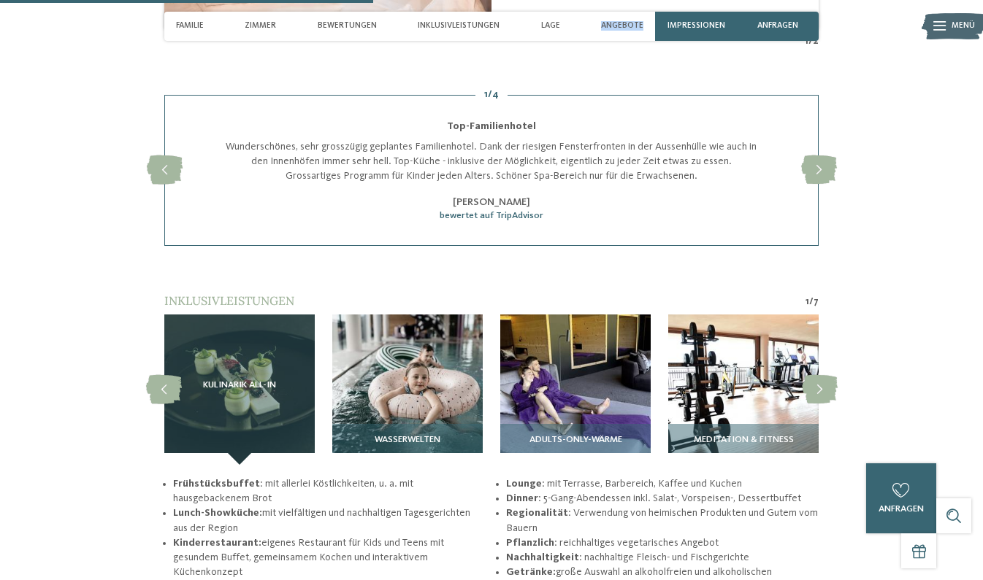
scroll to position [1677, 0]
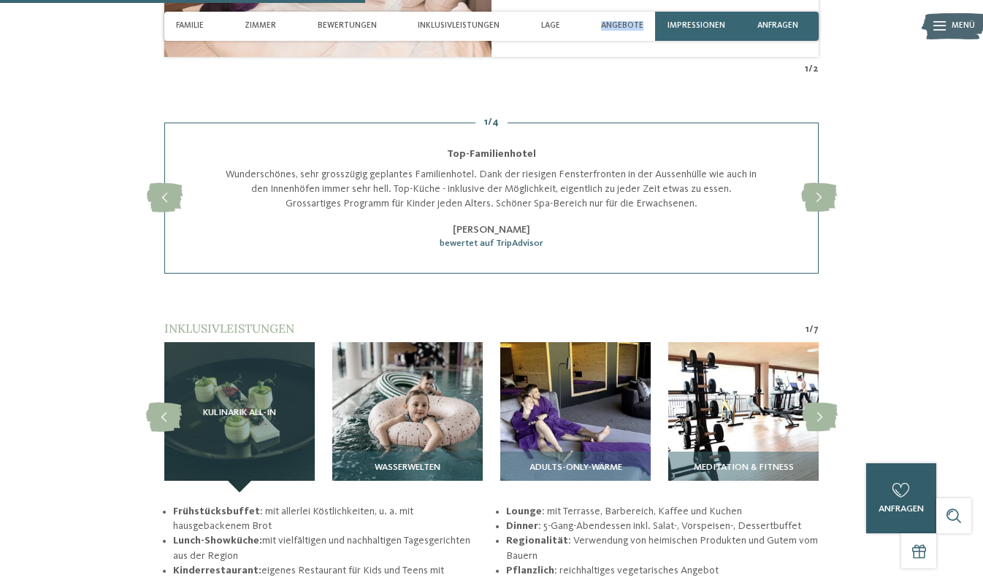
click at [891, 502] on div "0" at bounding box center [900, 490] width 23 height 23
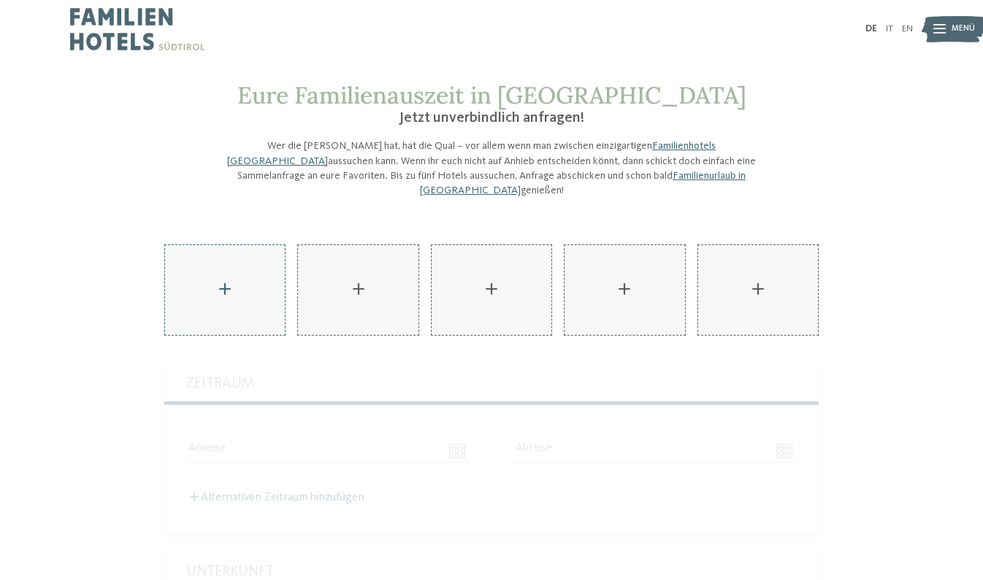
click at [219, 279] on div "AKI Family Resort PLOSE hinzufügen" at bounding box center [225, 290] width 120 height 90
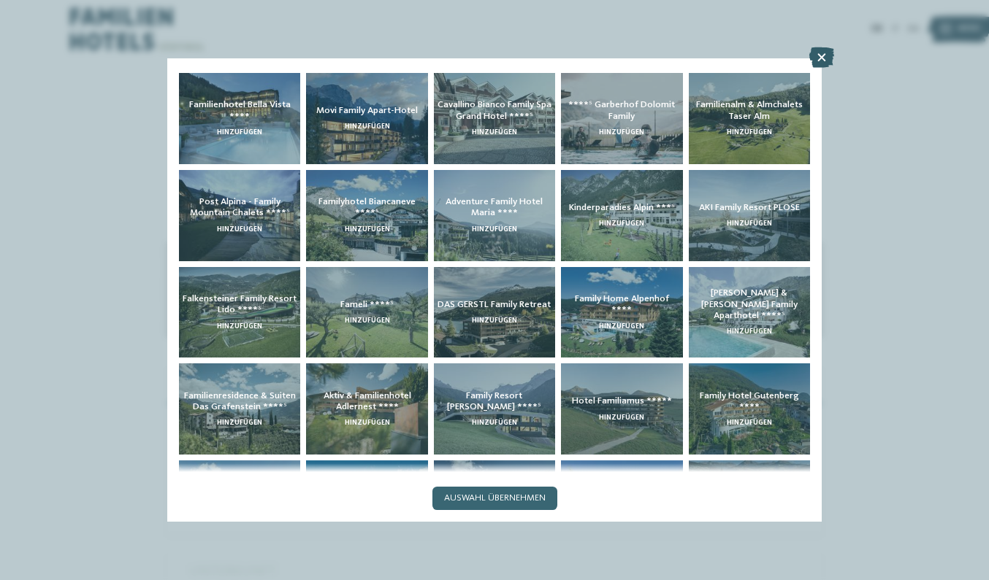
click at [824, 62] on icon at bounding box center [821, 57] width 25 height 20
